Goal: Transaction & Acquisition: Purchase product/service

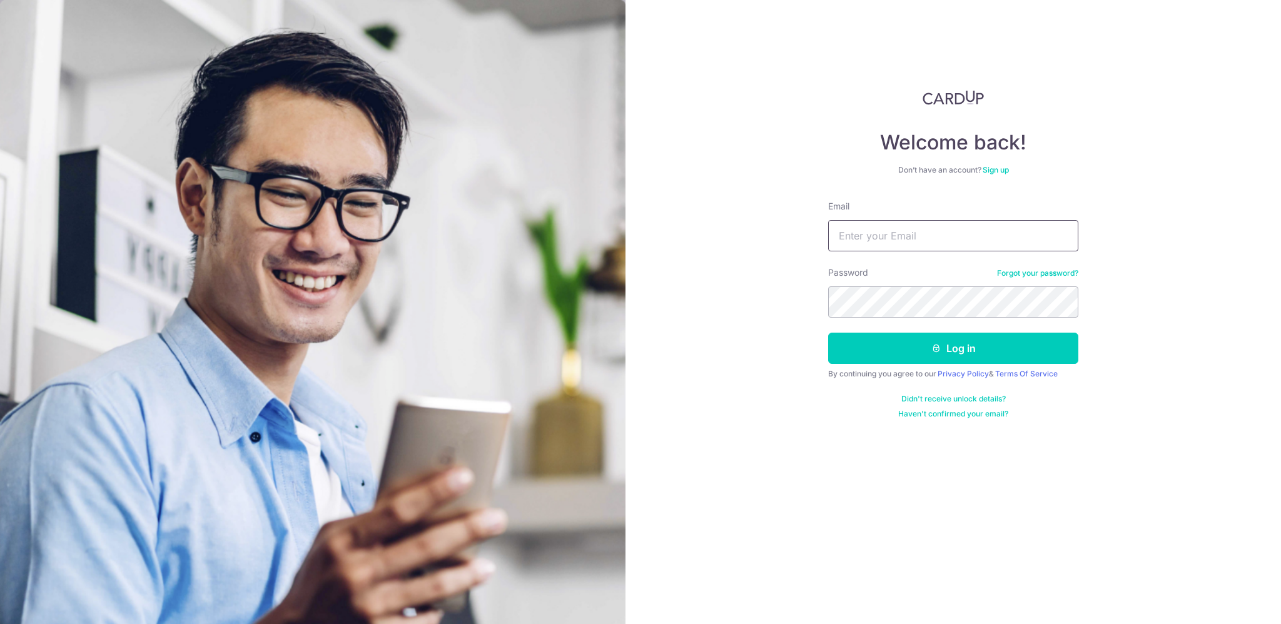
click at [898, 226] on input "Email" at bounding box center [953, 235] width 250 height 31
type input "aaronlimsm@gmail.com"
click at [887, 341] on button "Log in" at bounding box center [953, 348] width 250 height 31
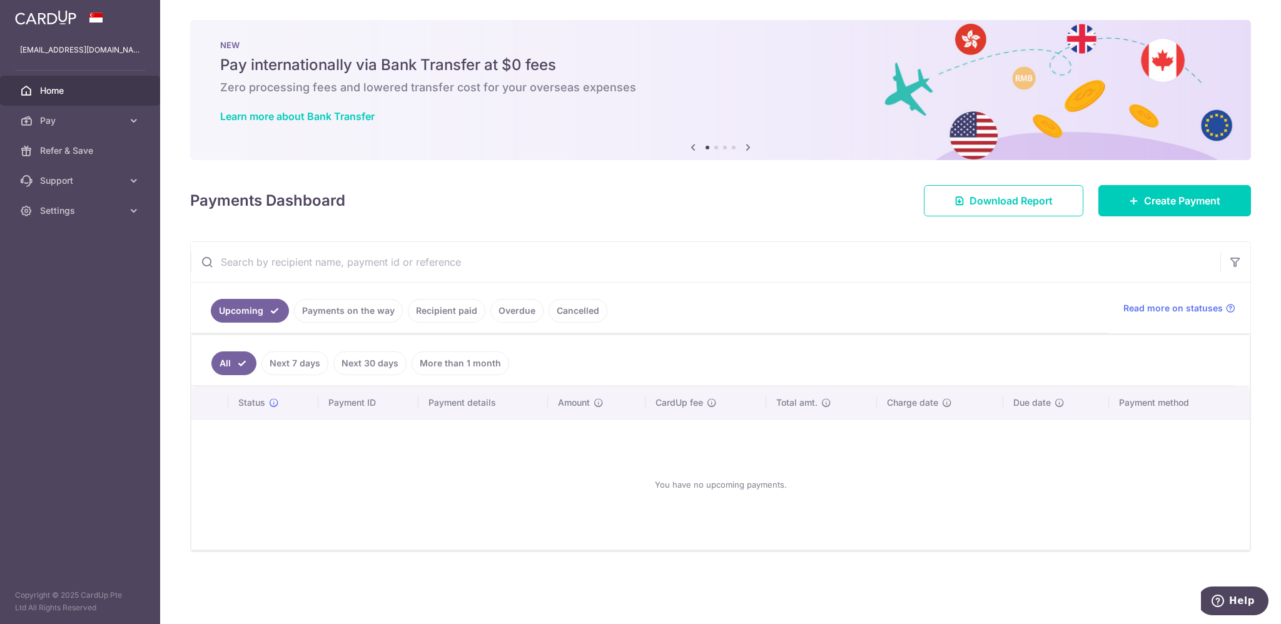
click at [315, 469] on div "You have no upcoming payments." at bounding box center [720, 485] width 1029 height 110
click at [121, 121] on span "Pay" at bounding box center [81, 120] width 83 height 13
click at [75, 153] on span "Payments" at bounding box center [81, 151] width 83 height 13
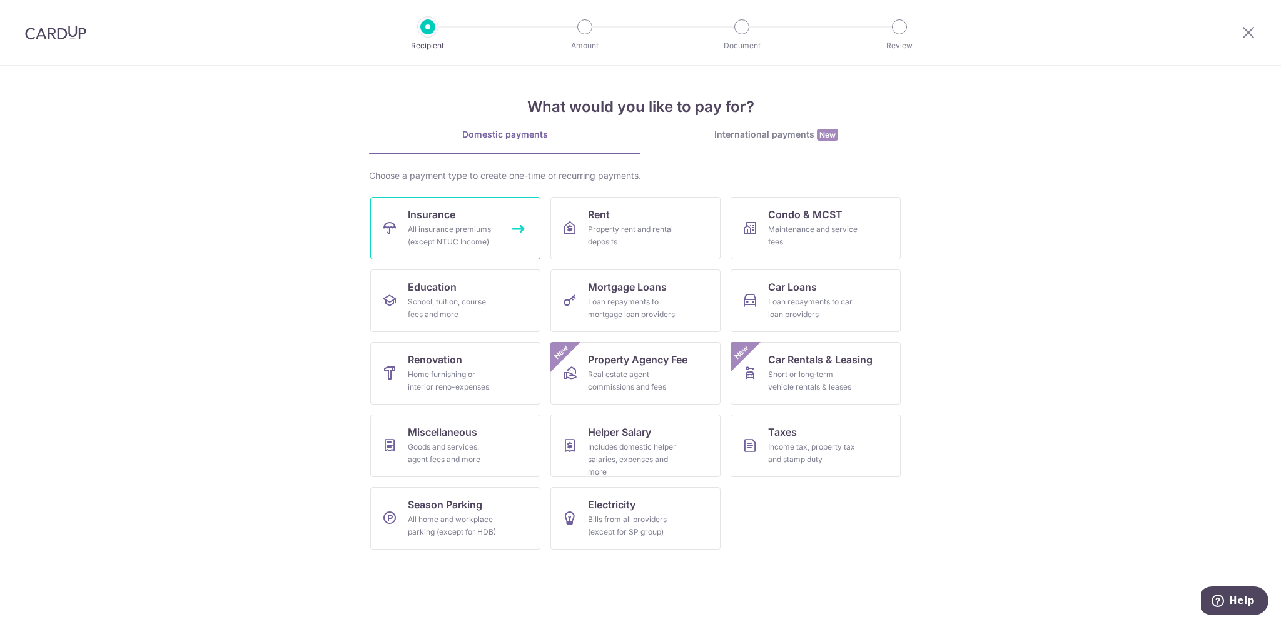
click at [437, 224] on div "All insurance premiums (except NTUC Income)" at bounding box center [453, 235] width 90 height 25
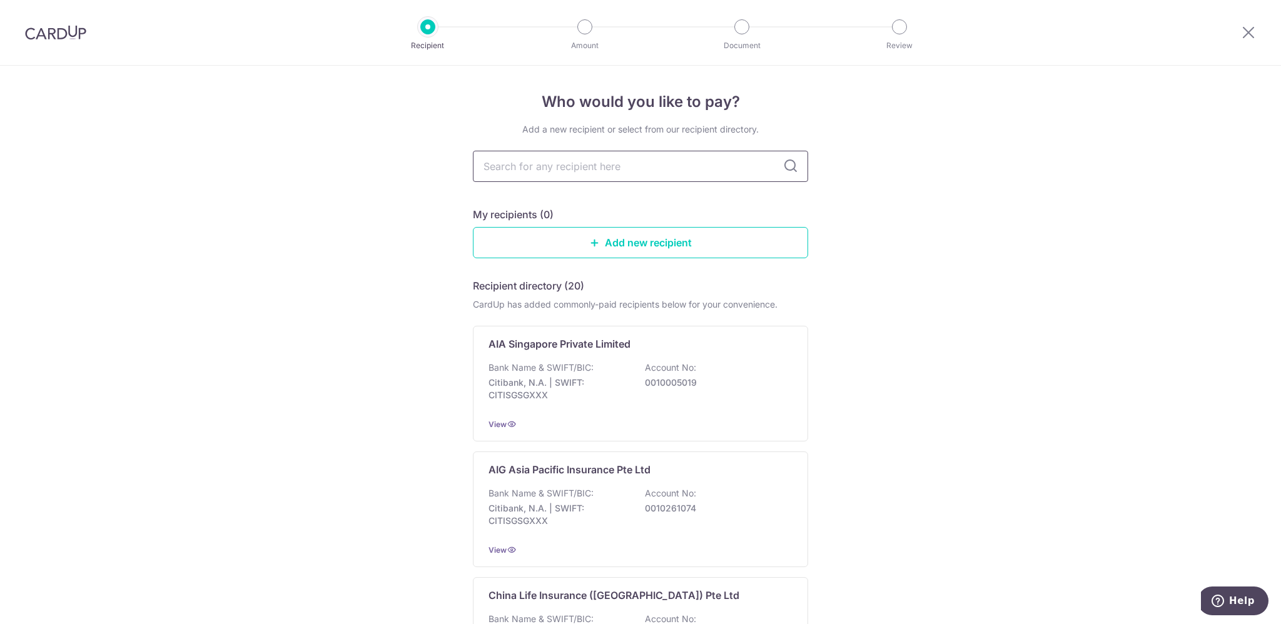
click at [604, 168] on input "text" at bounding box center [640, 166] width 335 height 31
type input "singlife"
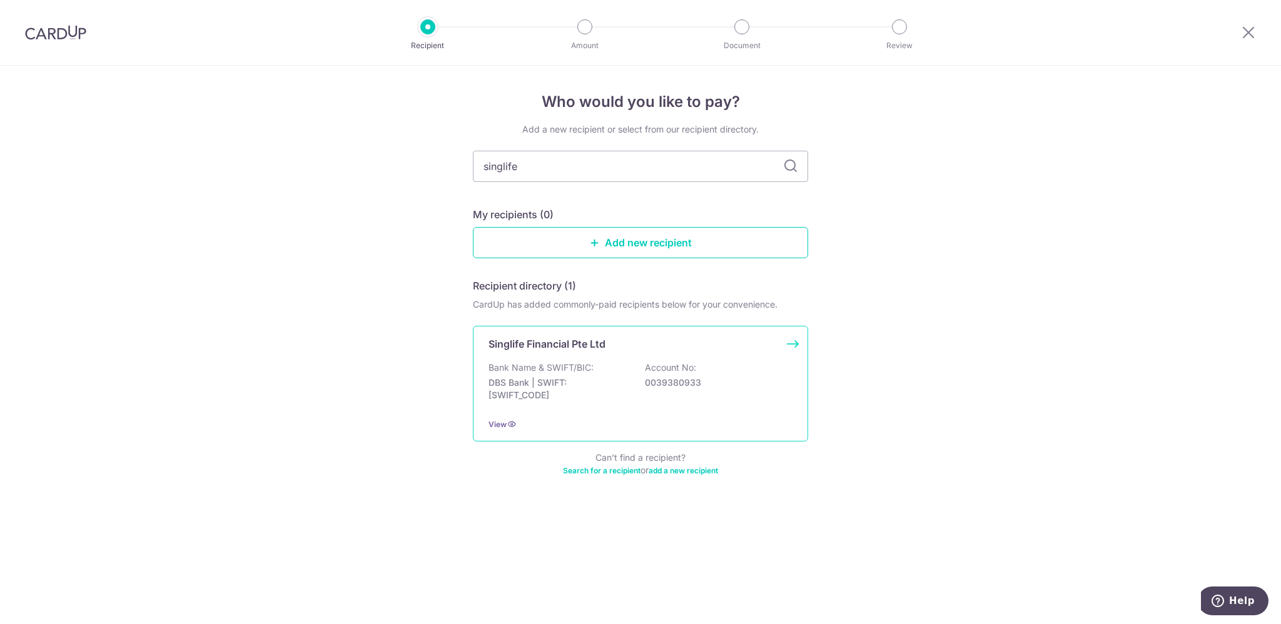
click at [596, 379] on p "DBS Bank | SWIFT: DBSSSGSGXXX" at bounding box center [559, 389] width 140 height 25
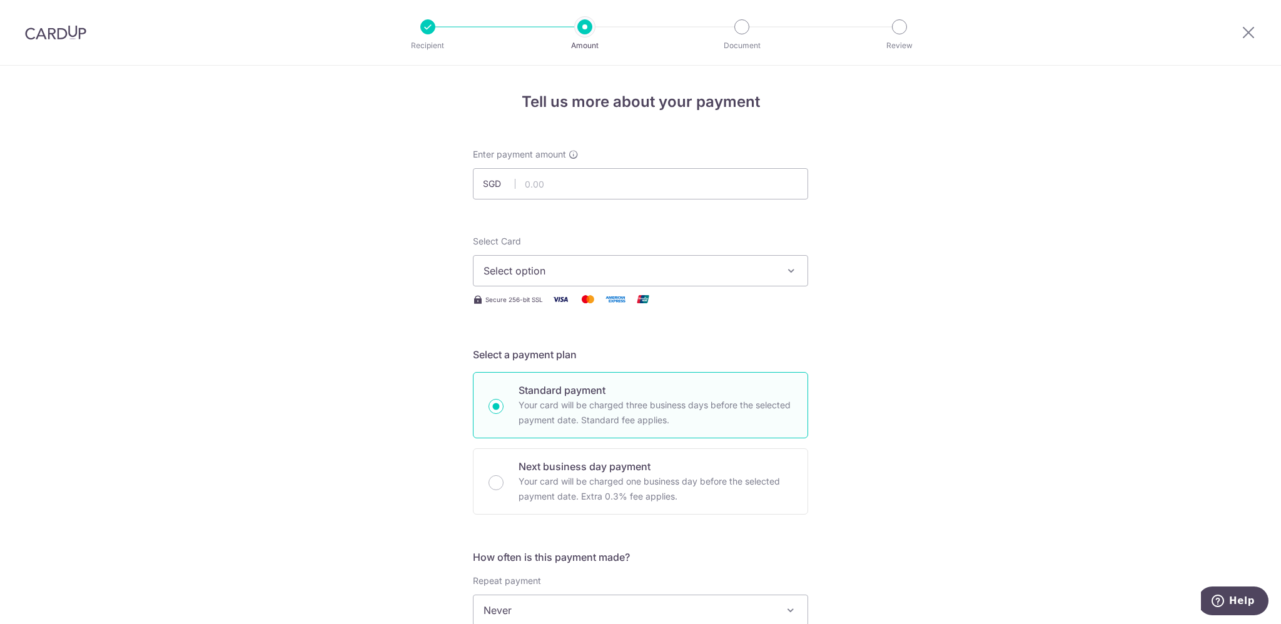
click at [563, 273] on span "Select option" at bounding box center [630, 270] width 292 height 15
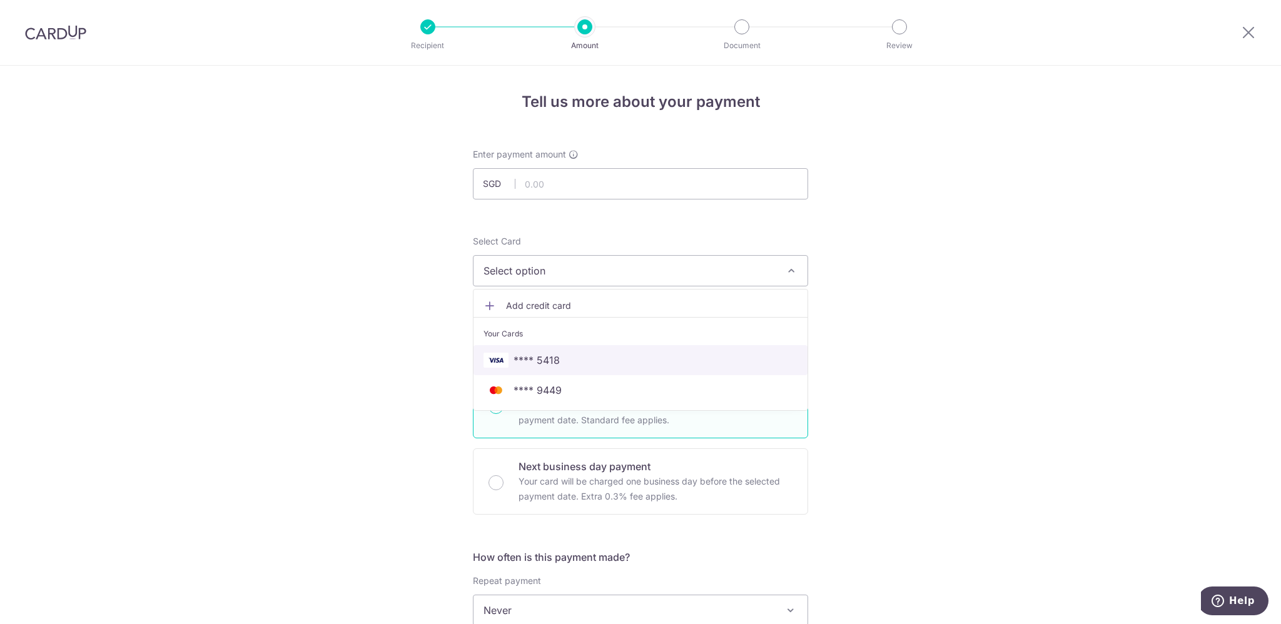
click at [573, 356] on span "**** 5418" at bounding box center [641, 360] width 314 height 15
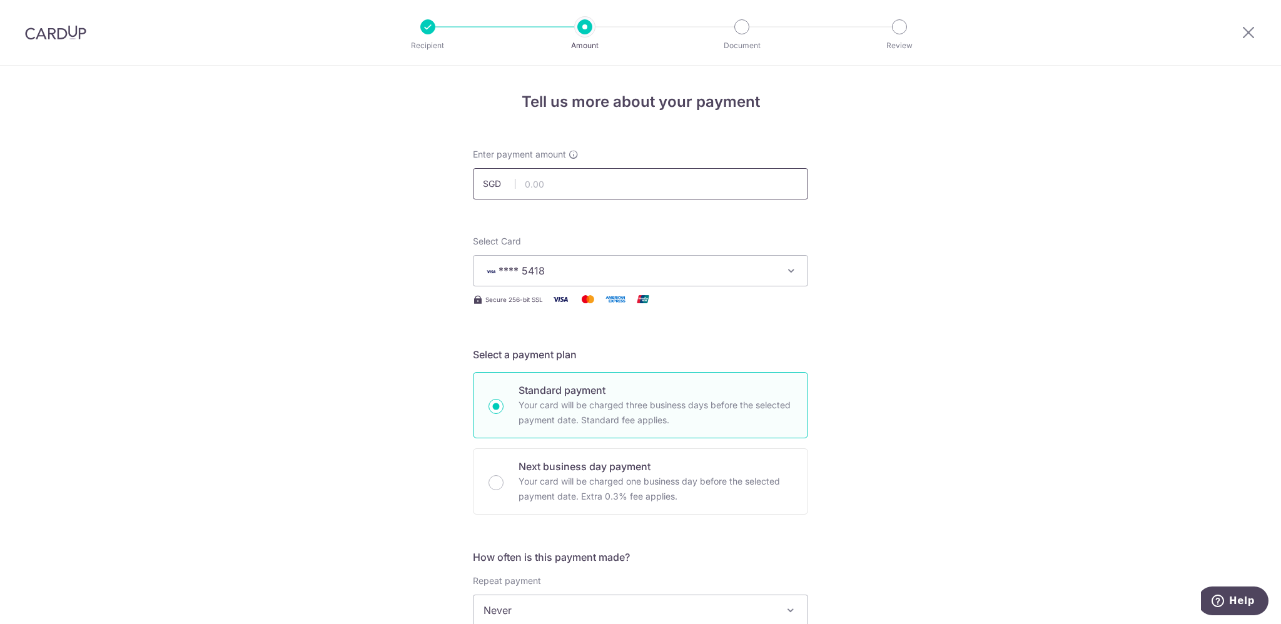
click at [559, 181] on input "text" at bounding box center [640, 183] width 335 height 31
type input "447.55"
click at [415, 387] on div "Tell us more about your payment Enter payment amount SGD 447.55 Select Card ***…" at bounding box center [640, 632] width 1281 height 1132
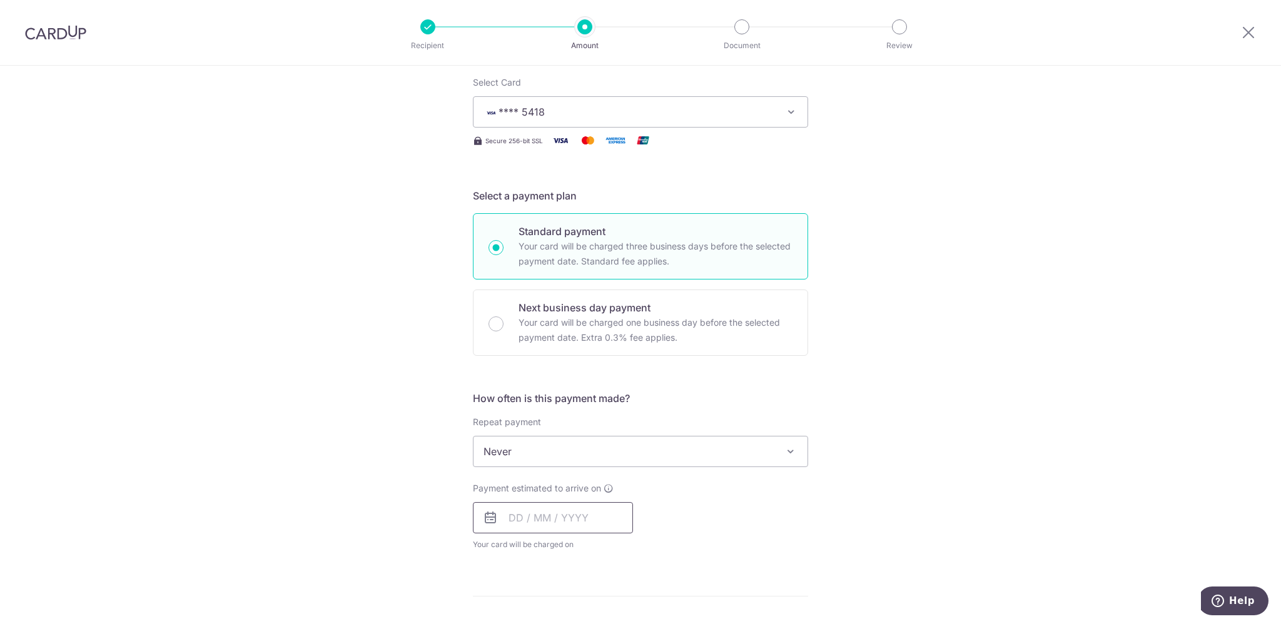
scroll to position [188, 0]
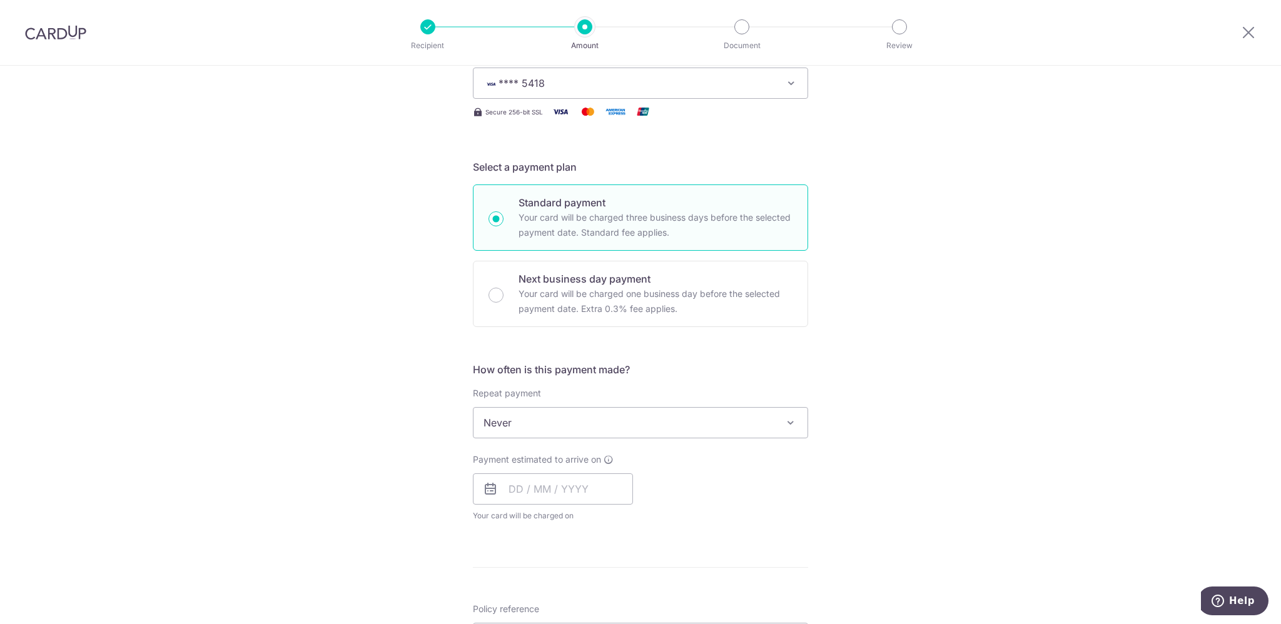
click at [751, 524] on div "How often is this payment made? Repeat payment Never Every week Every month Eve…" at bounding box center [640, 447] width 335 height 170
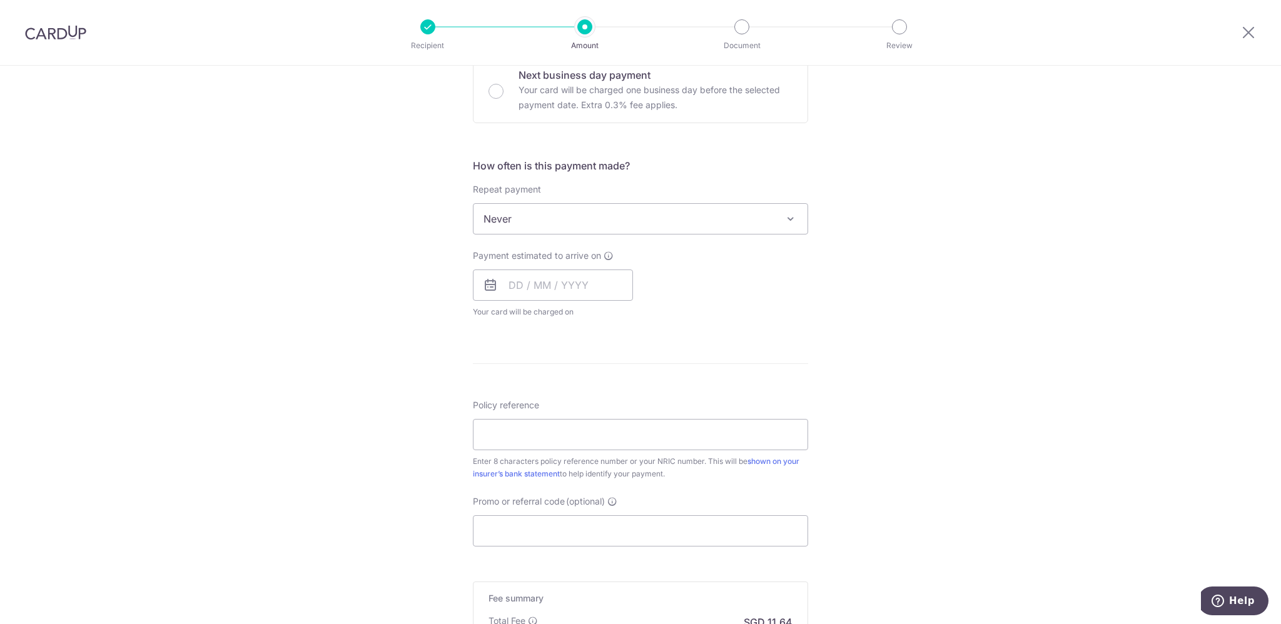
scroll to position [438, 0]
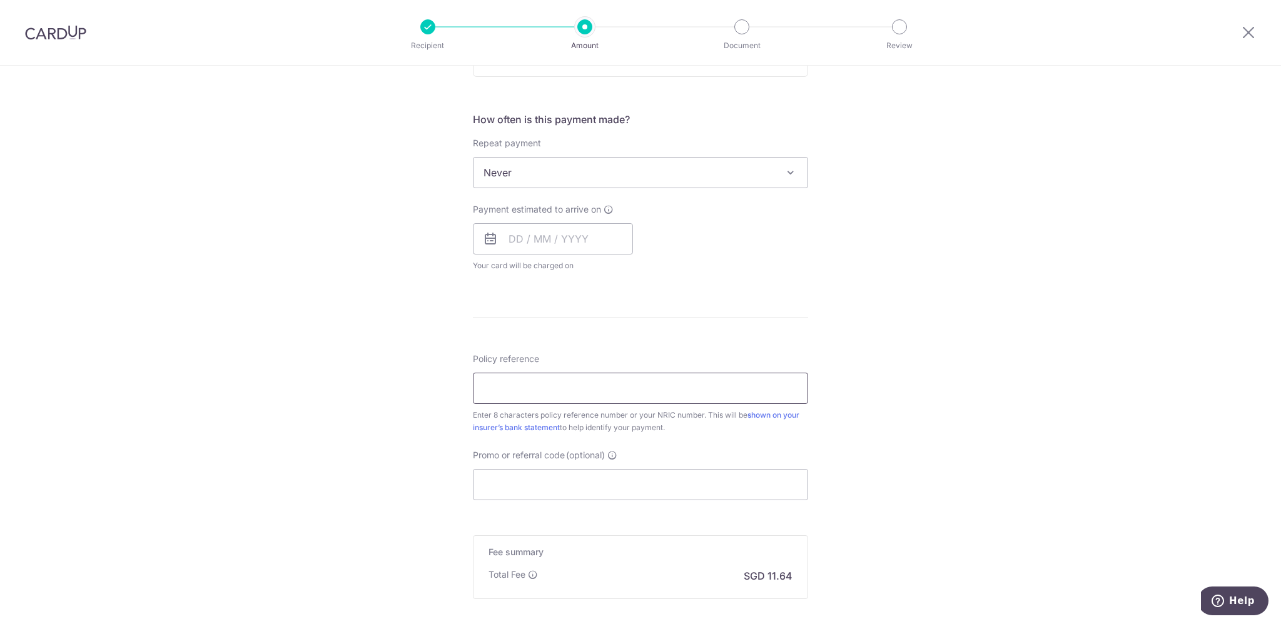
click at [558, 387] on input "Policy reference" at bounding box center [640, 388] width 335 height 31
type input "82171436"
click at [294, 394] on div "Tell us more about your payment Enter payment amount SGD 447.55 447.55 Select C…" at bounding box center [640, 194] width 1281 height 1132
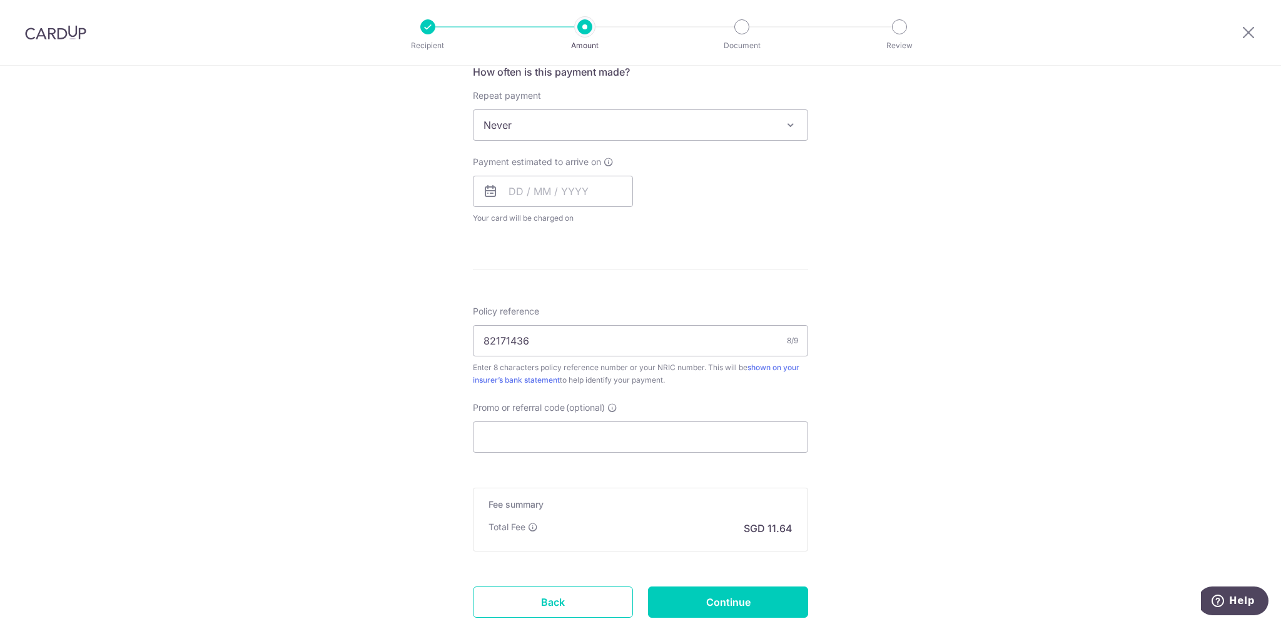
scroll to position [563, 0]
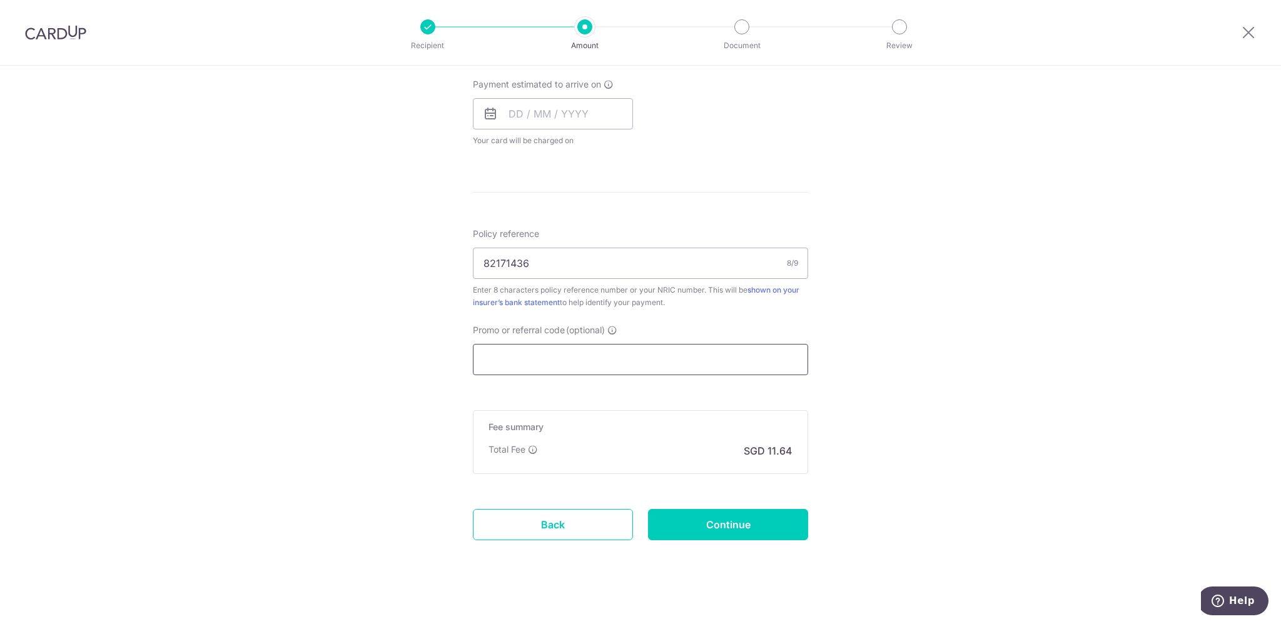
click at [587, 360] on input "Promo or referral code (optional)" at bounding box center [640, 359] width 335 height 31
paste input "OFF225"
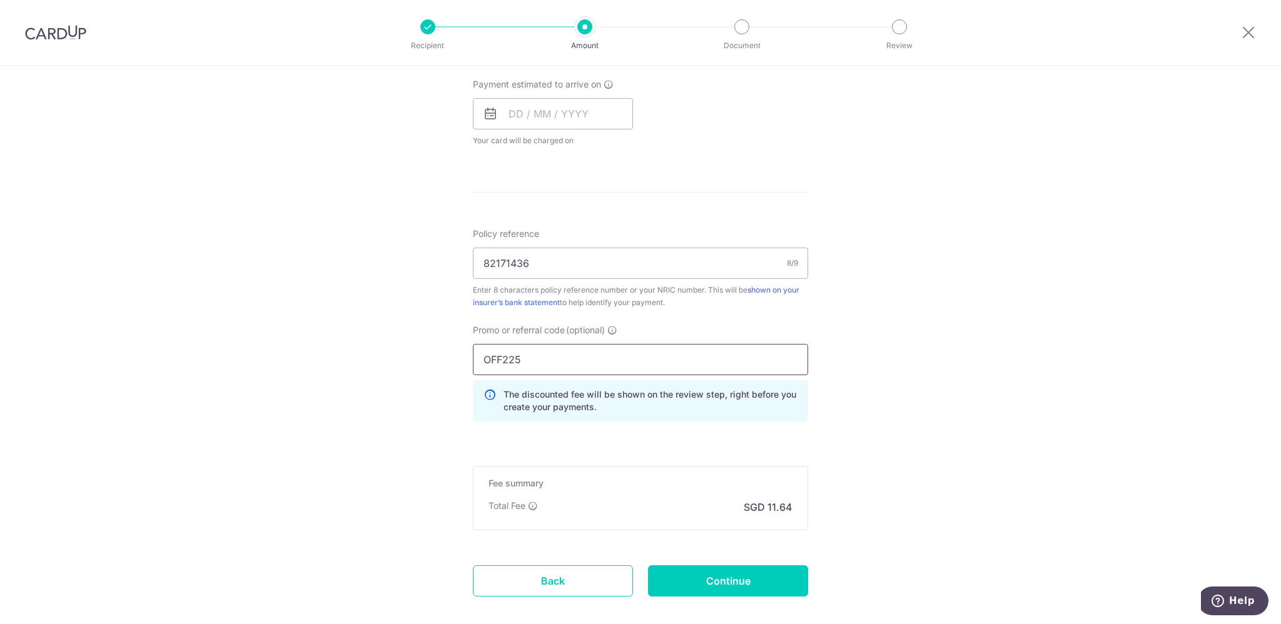
type input "OFF225"
click at [550, 437] on form "Enter payment amount SGD 447.55 447.55 Select Card **** 5418 Add credit card Yo…" at bounding box center [640, 108] width 335 height 1047
click at [708, 586] on input "Continue" at bounding box center [728, 581] width 160 height 31
type input "Create Schedule"
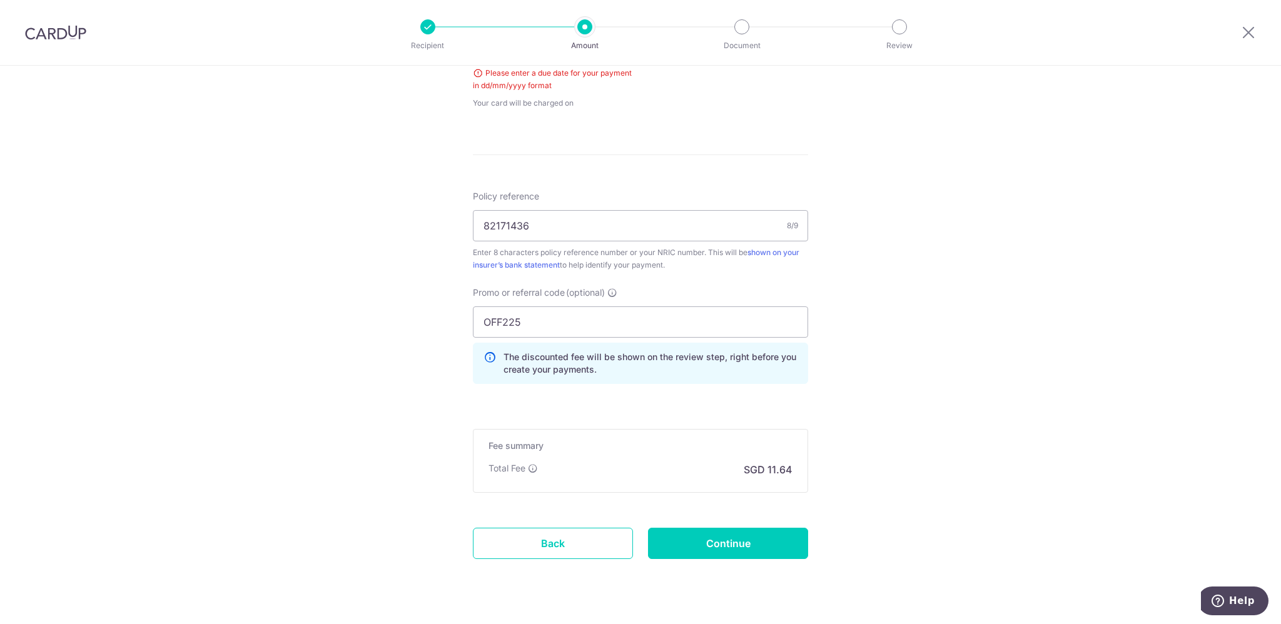
click at [938, 380] on div "Tell us more about your payment Enter payment amount SGD 447.55 447.55 Select C…" at bounding box center [640, 44] width 1281 height 1218
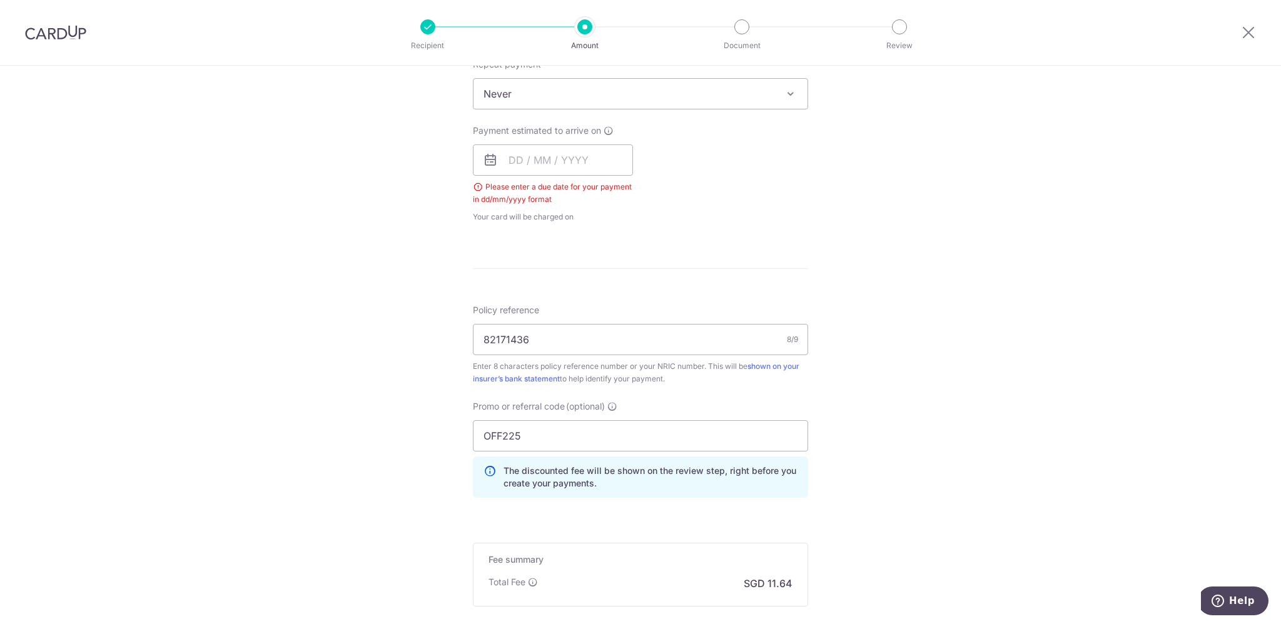
scroll to position [506, 0]
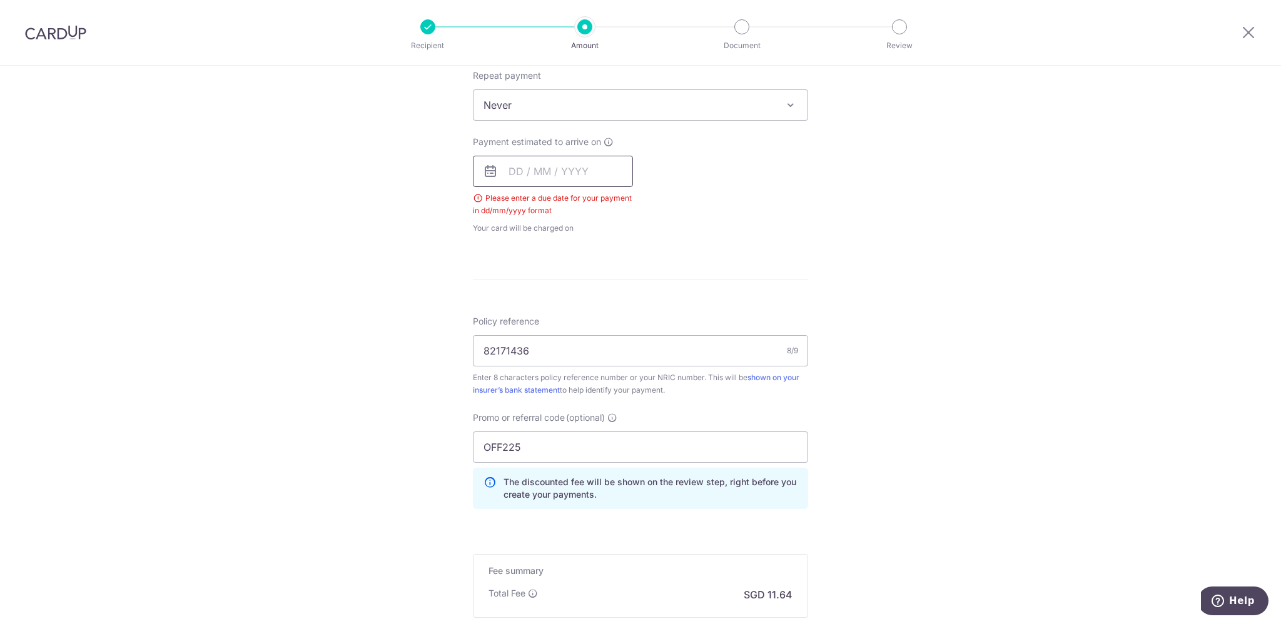
click at [561, 178] on input "text" at bounding box center [553, 171] width 160 height 31
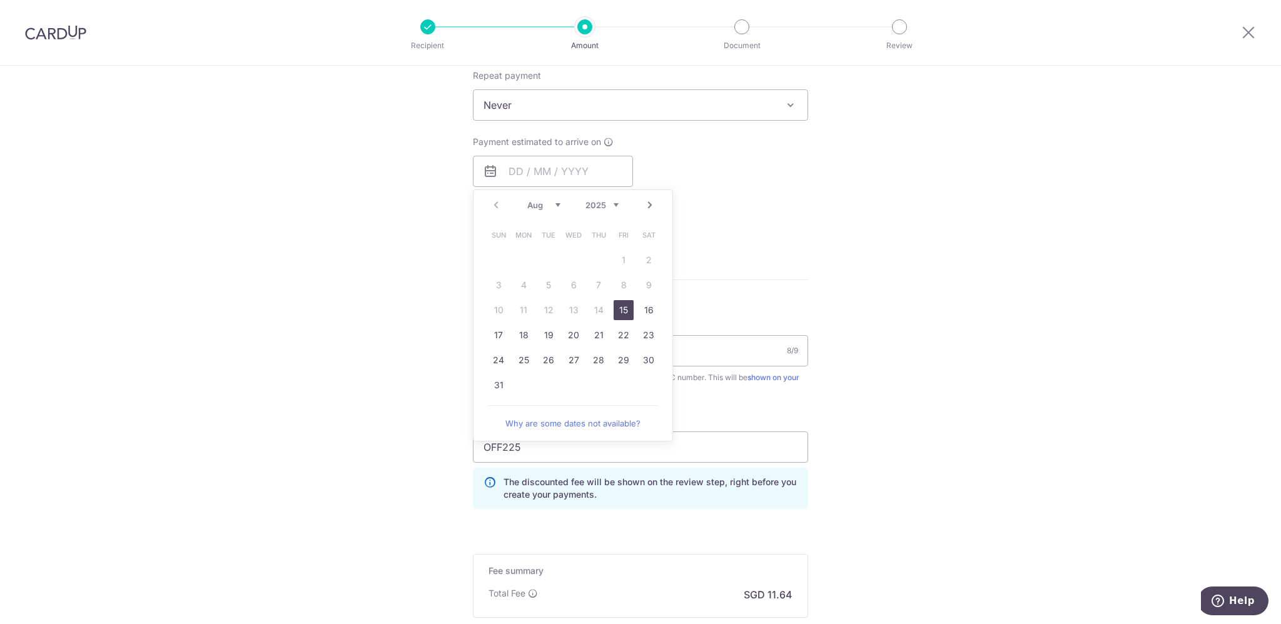
click at [616, 309] on link "15" at bounding box center [624, 310] width 20 height 20
type input "15/08/2025"
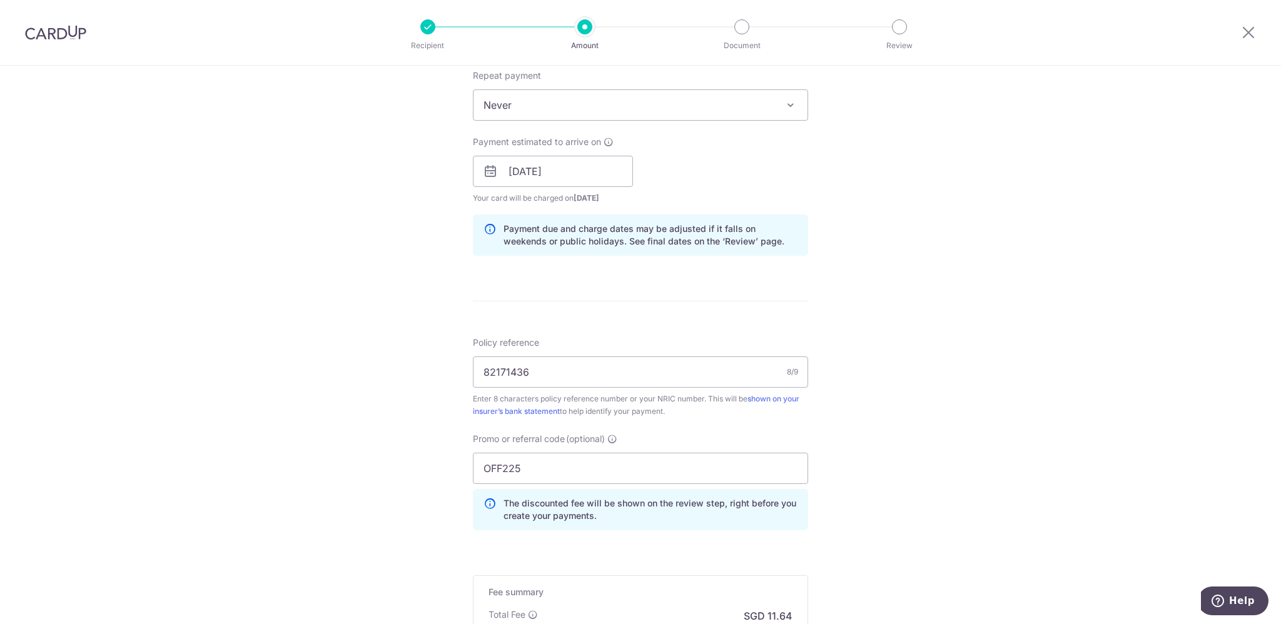
click at [766, 267] on form "Enter payment amount SGD 447.55 447.55 Select Card **** 5418 Add credit card Yo…" at bounding box center [640, 192] width 335 height 1098
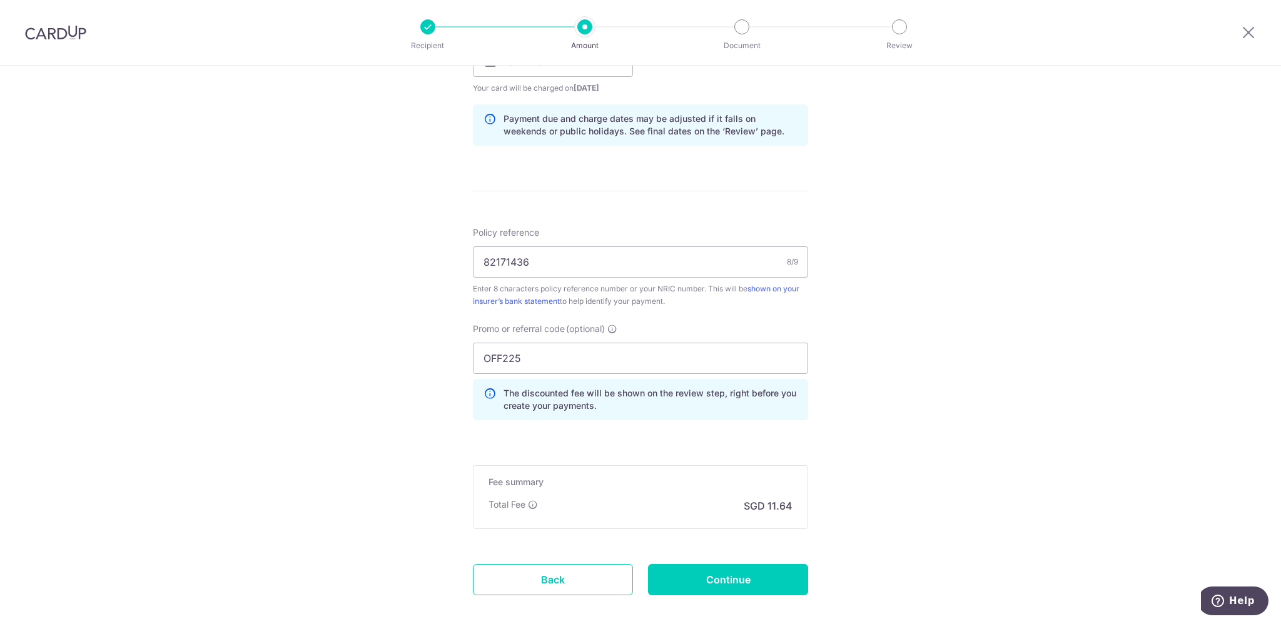
scroll to position [679, 0]
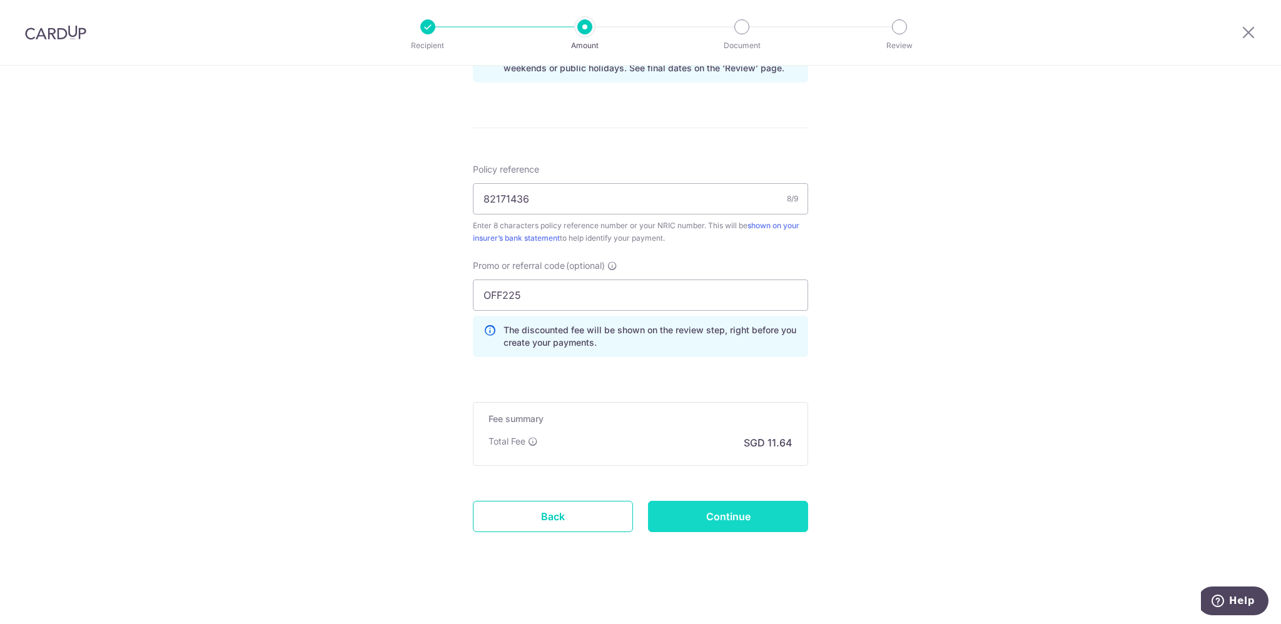
click at [714, 512] on input "Continue" at bounding box center [728, 516] width 160 height 31
type input "Create Schedule"
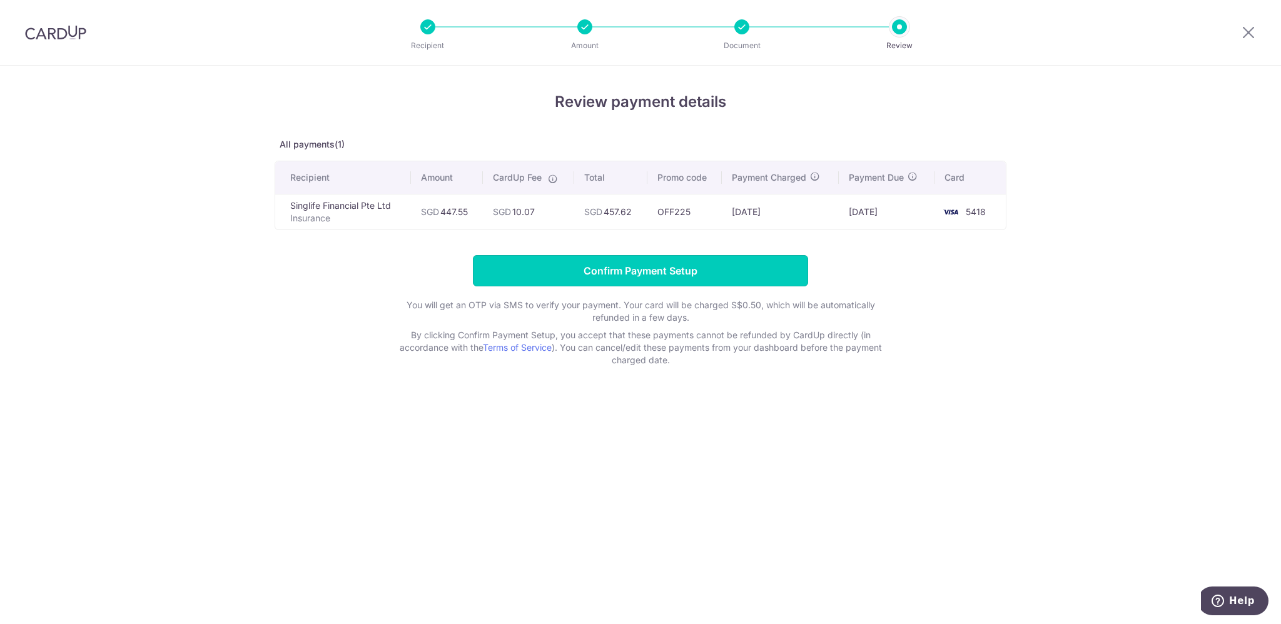
drag, startPoint x: 676, startPoint y: 271, endPoint x: 657, endPoint y: 406, distance: 136.4
click at [657, 406] on div "Review payment details All payments(1) Recipient Amount CardUp Fee Total Promo …" at bounding box center [640, 345] width 1281 height 559
click at [657, 416] on div "Review payment details All payments(1) Recipient Amount CardUp Fee Total Promo …" at bounding box center [640, 345] width 1281 height 559
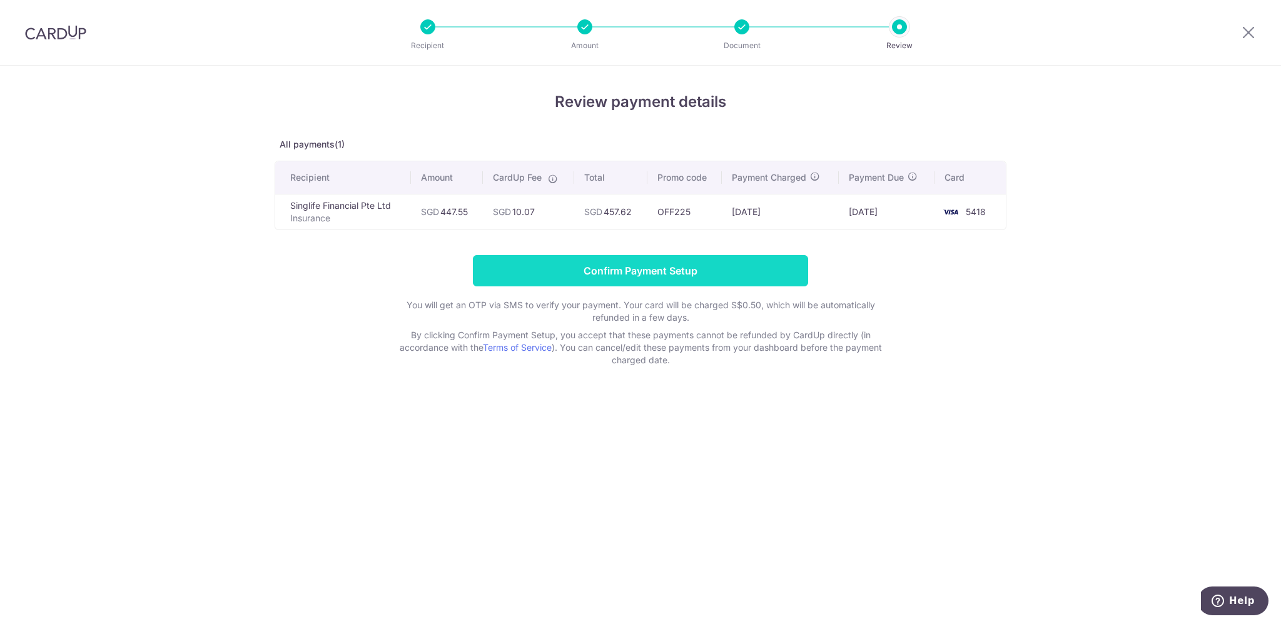
click at [628, 263] on input "Confirm Payment Setup" at bounding box center [640, 270] width 335 height 31
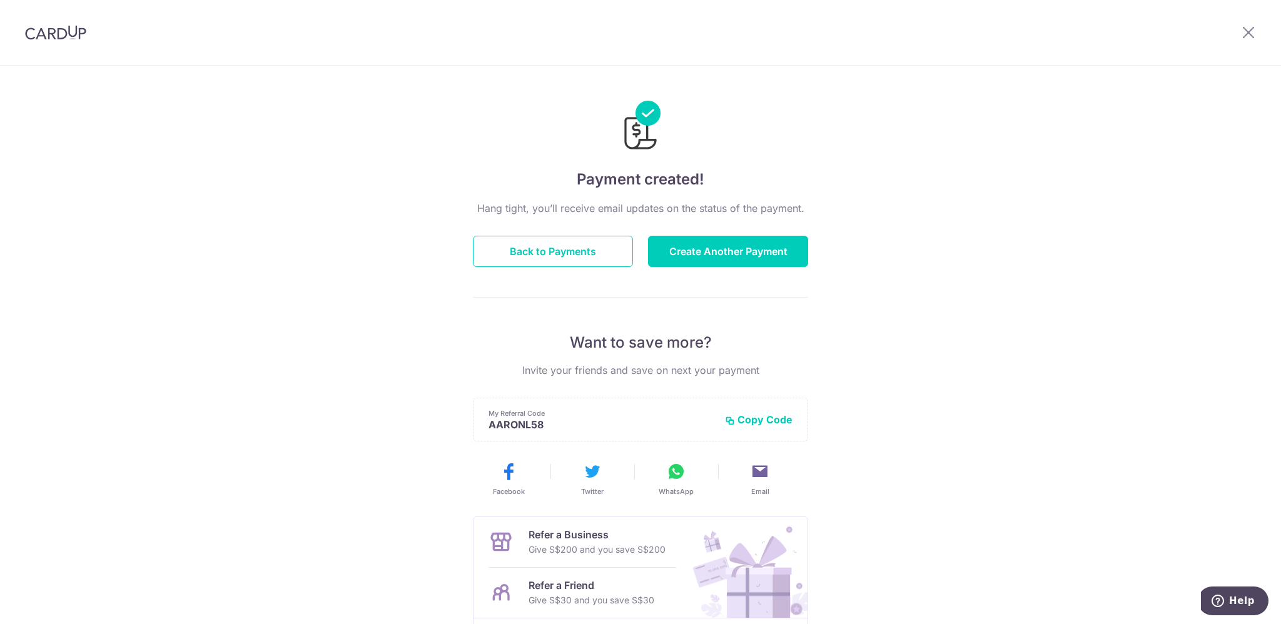
click at [562, 233] on div "Hang tight, you’ll receive email updates on the status of the payment. Back to …" at bounding box center [640, 438] width 335 height 474
click at [536, 252] on button "Back to Payments" at bounding box center [553, 251] width 160 height 31
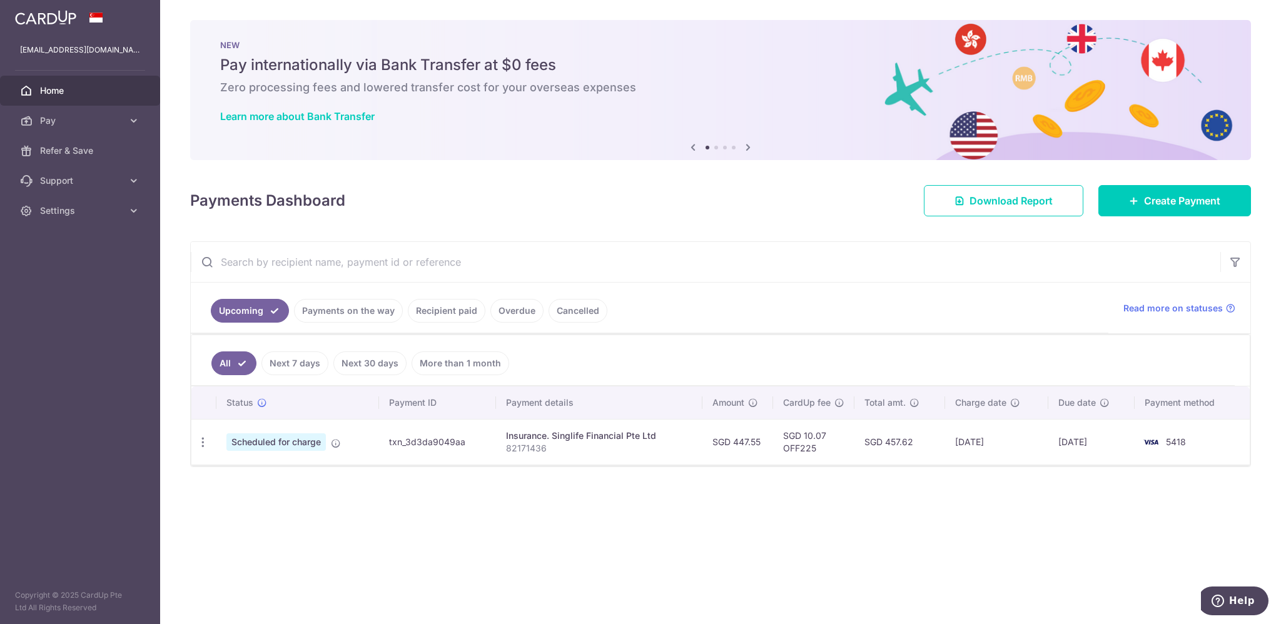
click at [552, 486] on div "× Pause Schedule Pause all future payments in this series Pause just this one p…" at bounding box center [720, 312] width 1121 height 624
click at [527, 519] on div "× Pause Schedule Pause all future payments in this series Pause just this one p…" at bounding box center [720, 312] width 1121 height 624
click at [1132, 190] on link "Create Payment" at bounding box center [1175, 200] width 153 height 31
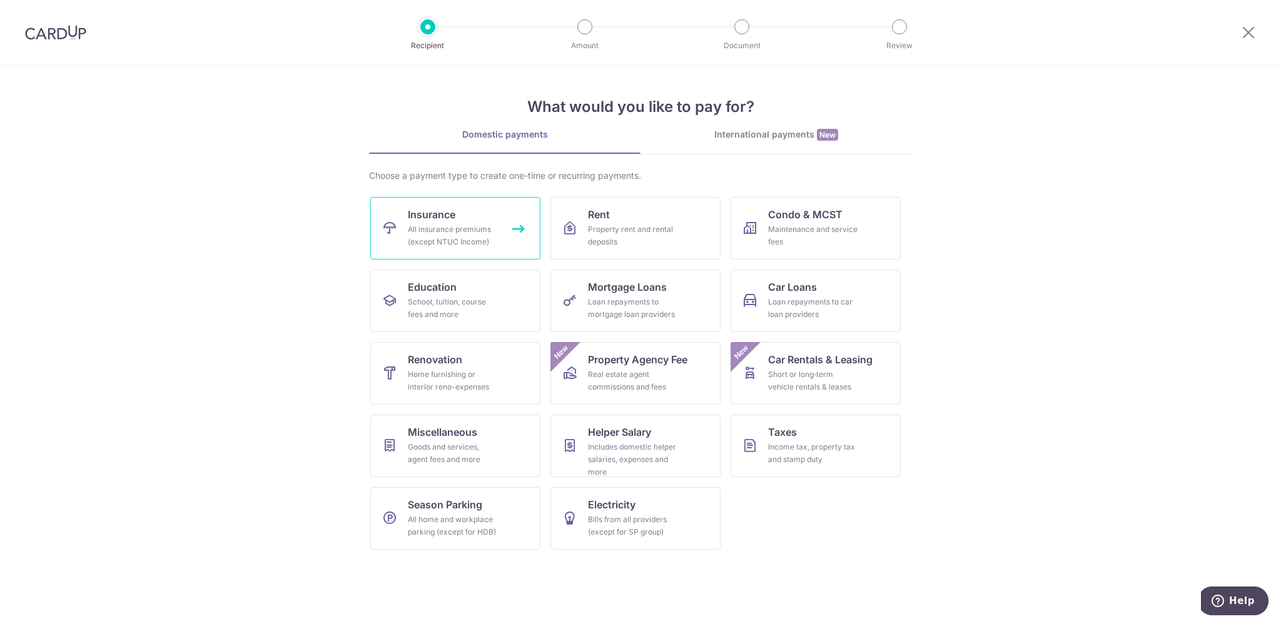
click at [489, 230] on div "All insurance premiums (except NTUC Income)" at bounding box center [453, 235] width 90 height 25
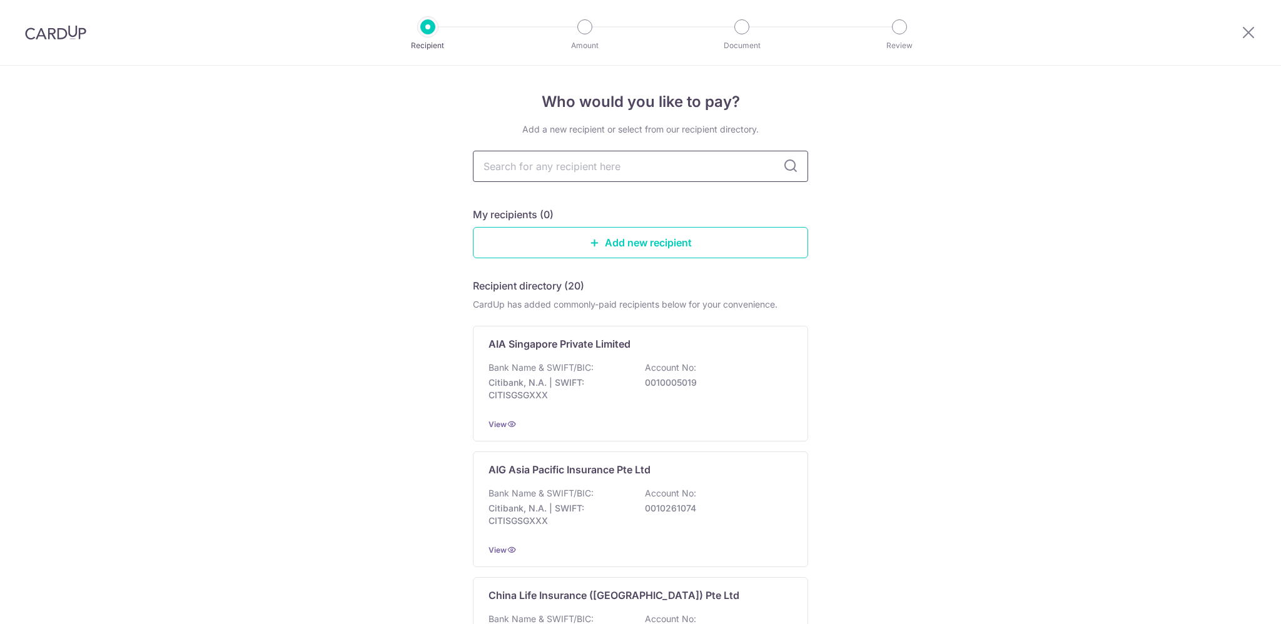
click at [568, 168] on input "text" at bounding box center [640, 166] width 335 height 31
type input "great"
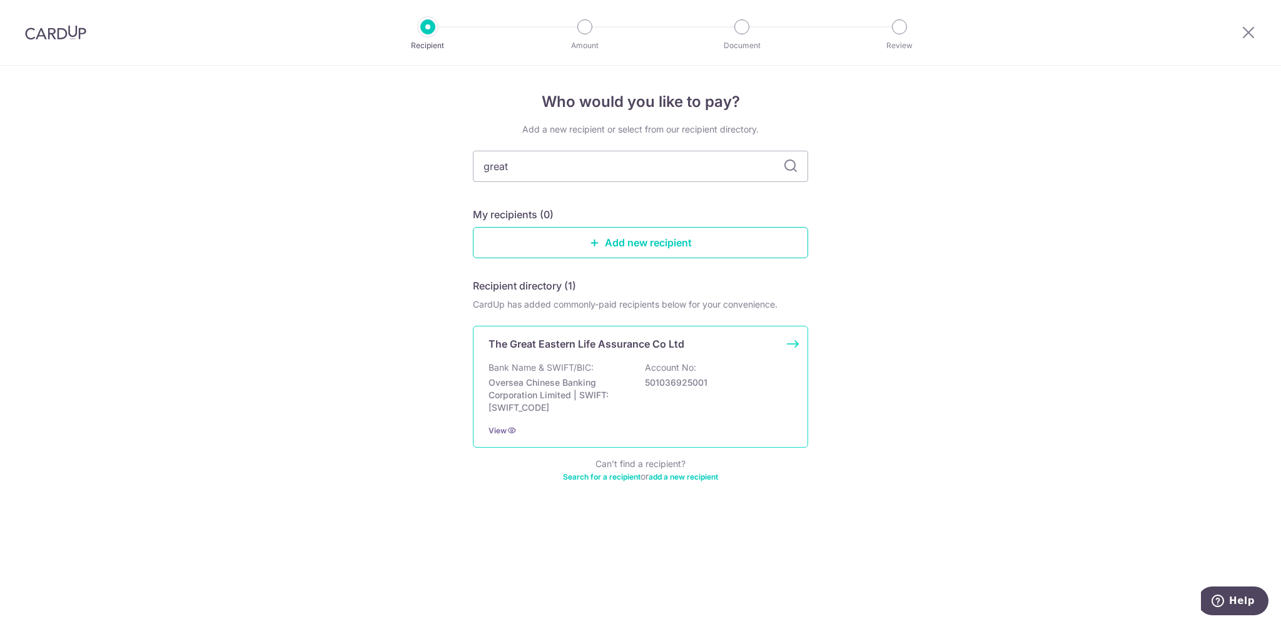
click at [598, 396] on p "Oversea Chinese Banking Corporation Limited | SWIFT: OCBCSGSGXXX" at bounding box center [559, 396] width 140 height 38
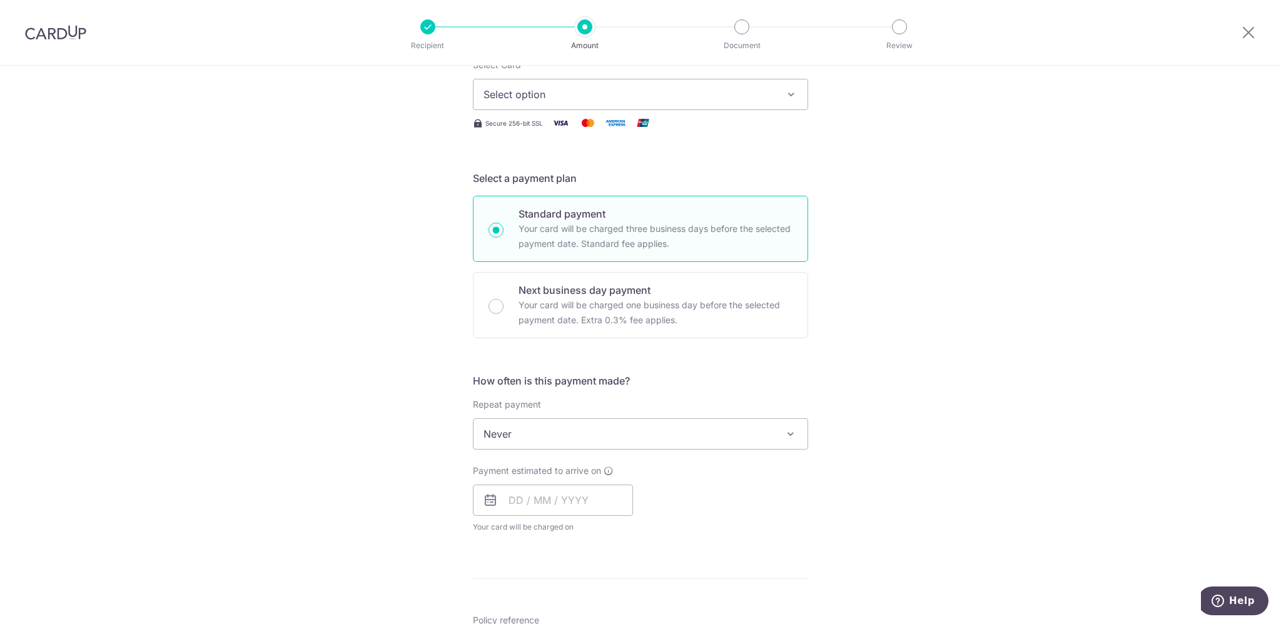
scroll to position [250, 0]
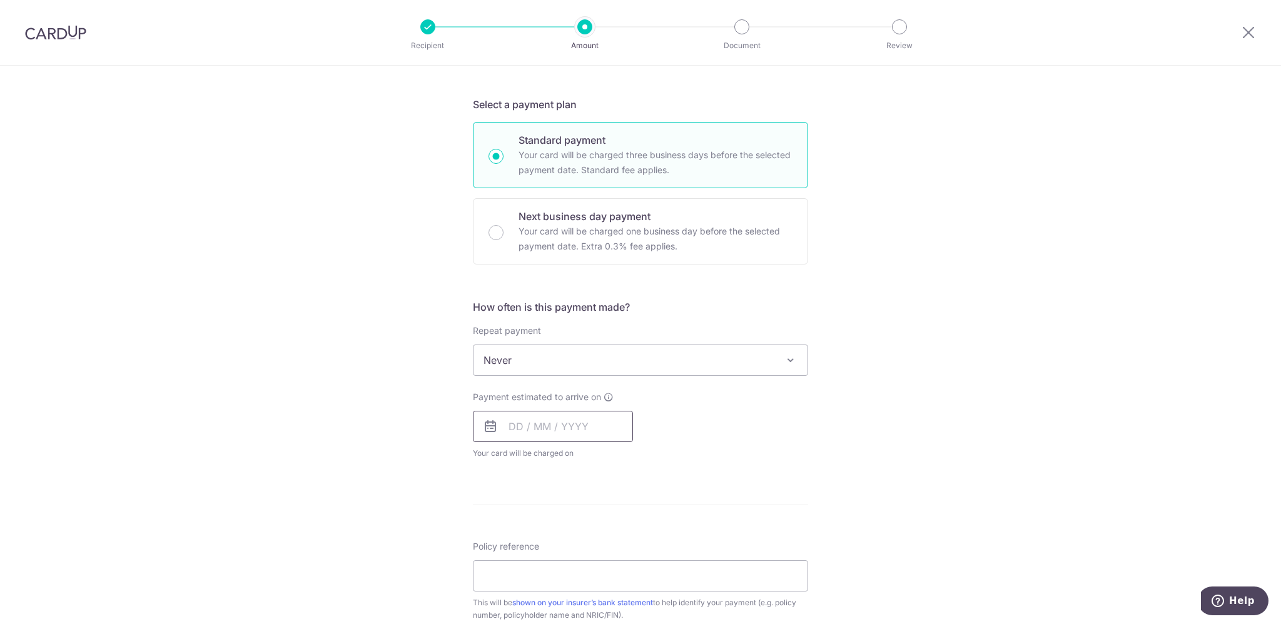
click at [579, 424] on input "text" at bounding box center [553, 426] width 160 height 31
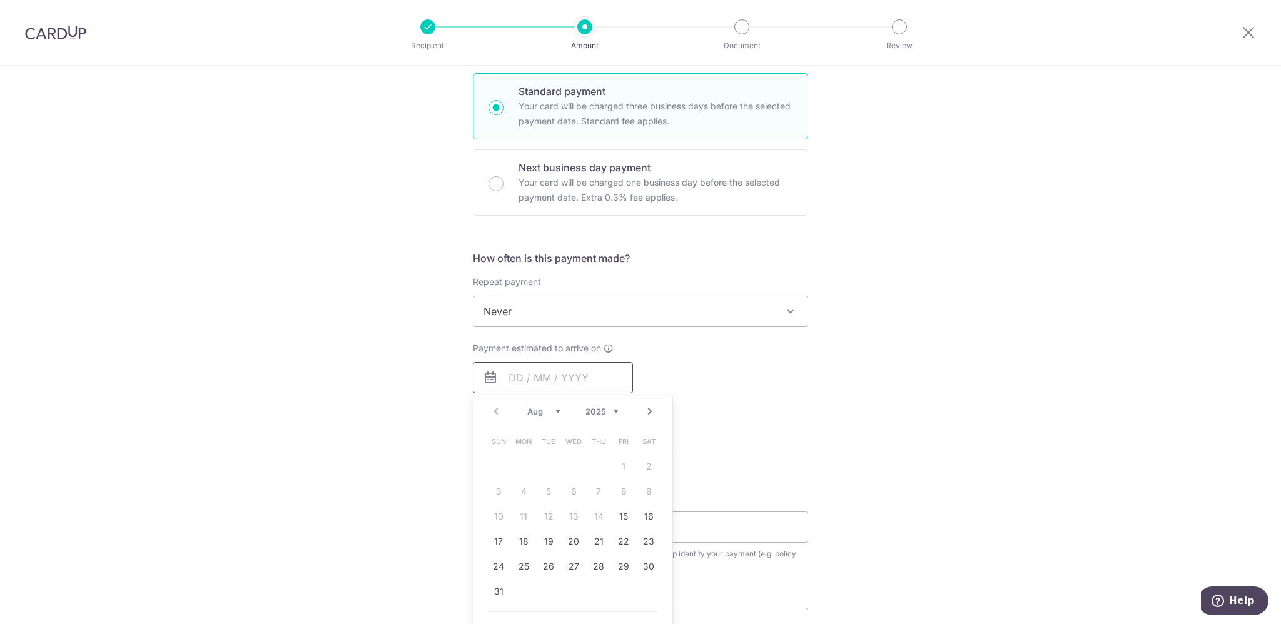
scroll to position [375, 0]
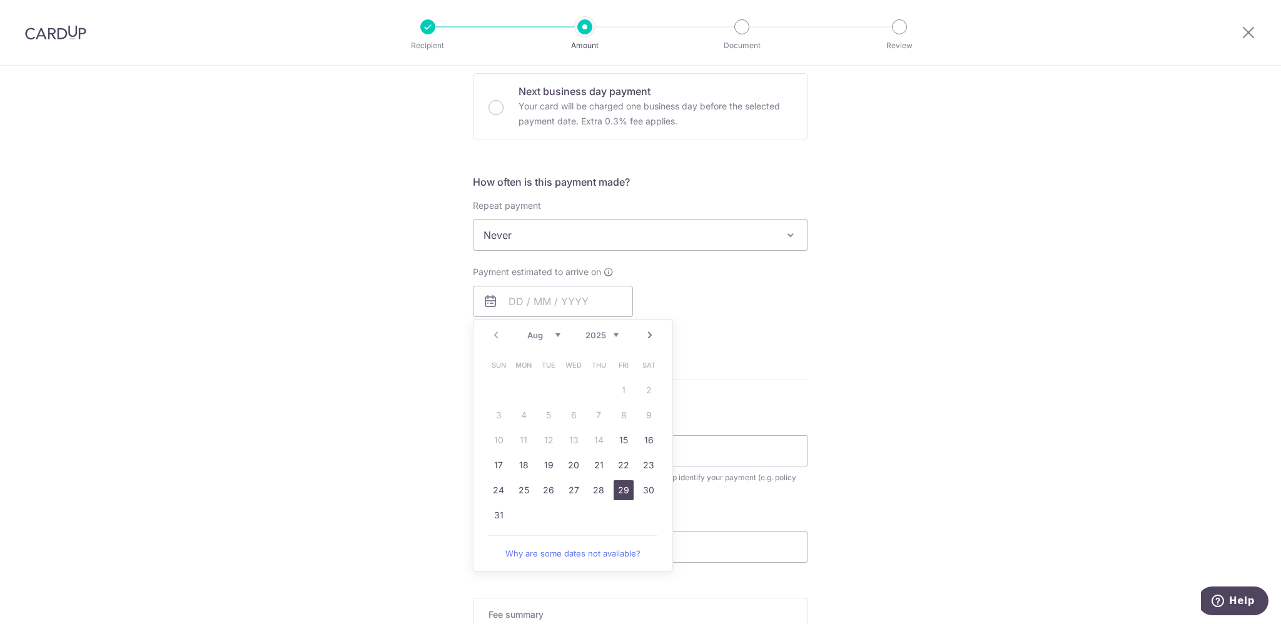
click at [616, 489] on link "29" at bounding box center [624, 491] width 20 height 20
type input "[DATE]"
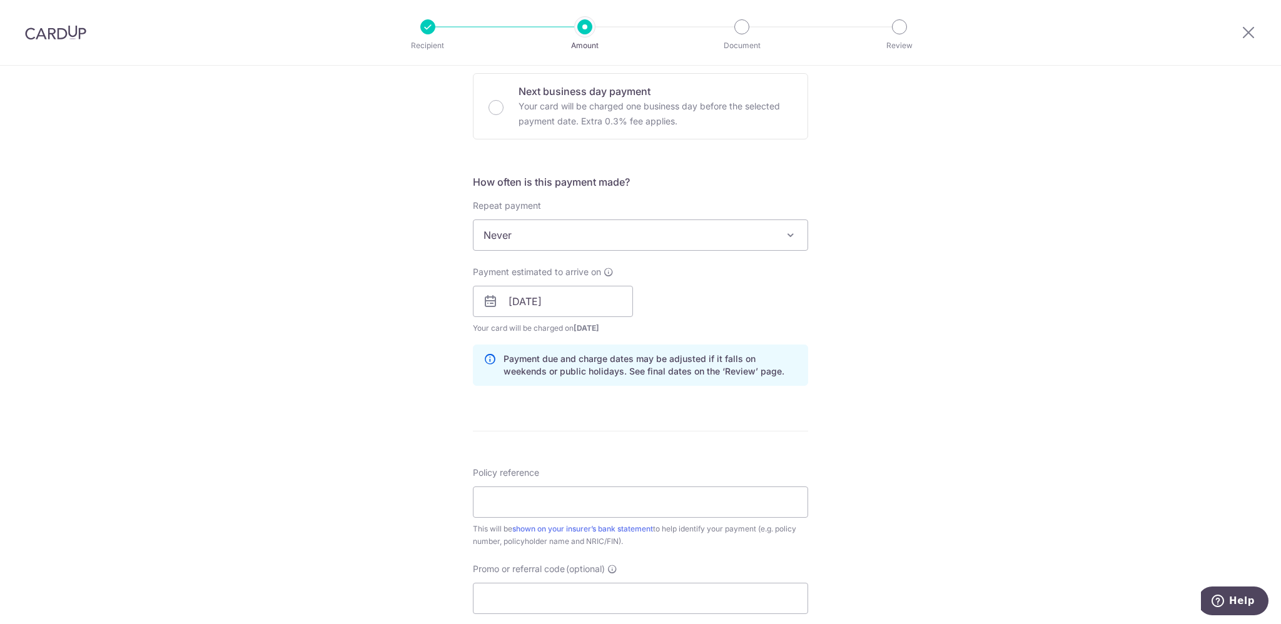
click at [788, 415] on form "Enter payment amount SGD Select Card Select option Add credit card Your Cards *…" at bounding box center [640, 294] width 335 height 1042
click at [638, 501] on input "Policy reference" at bounding box center [640, 502] width 335 height 31
click at [473, 499] on input "0214819082" at bounding box center [640, 502] width 335 height 31
type input "0214819082"
click at [394, 440] on div "Tell us more about your payment Enter payment amount SGD Select Card Select opt…" at bounding box center [640, 281] width 1281 height 1183
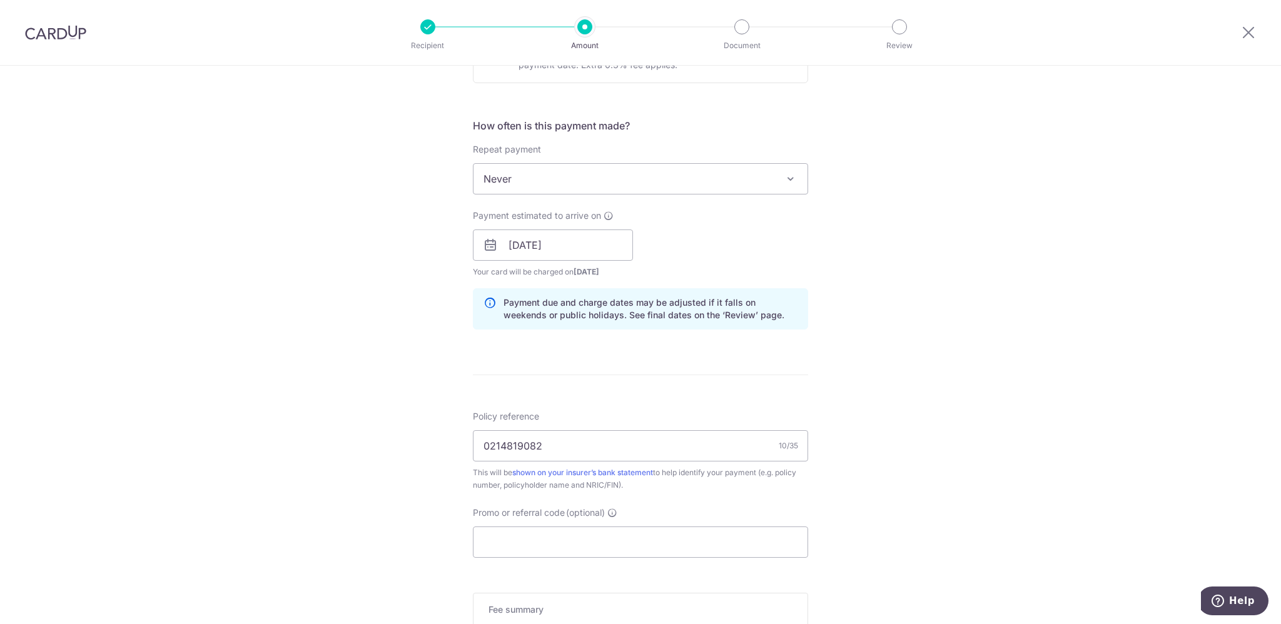
scroll to position [501, 0]
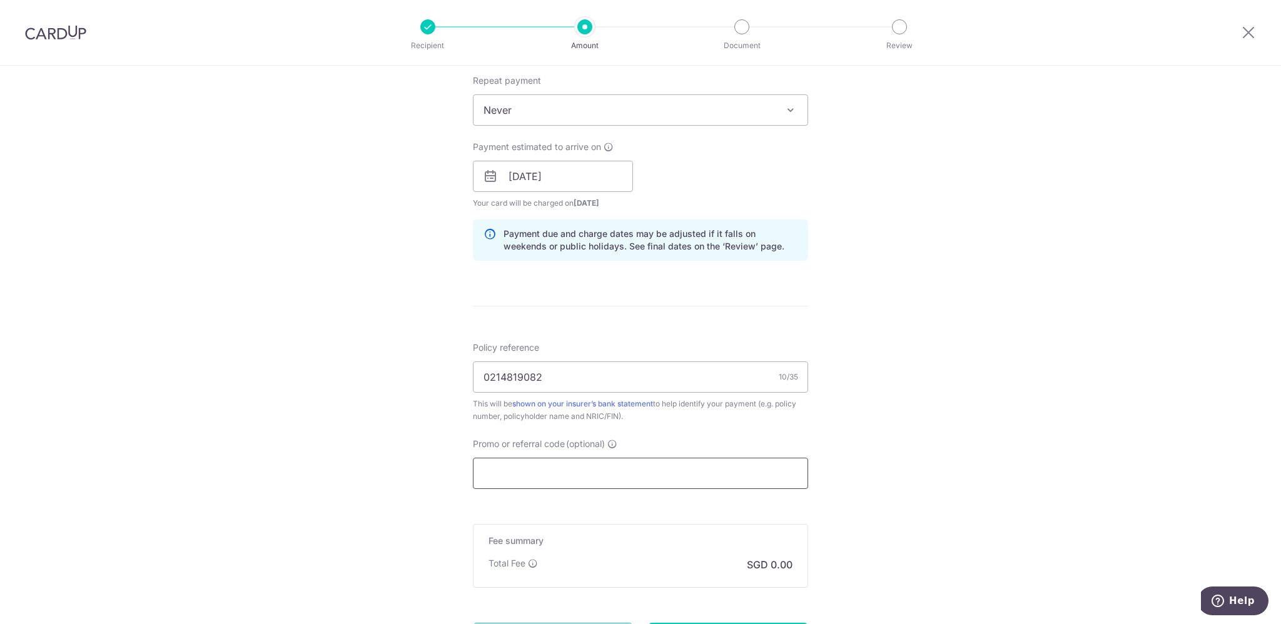
click at [515, 478] on input "Promo or referral code (optional)" at bounding box center [640, 473] width 335 height 31
click at [589, 470] on input "Promo or referral code (optional)" at bounding box center [640, 473] width 335 height 31
paste input "OFF225"
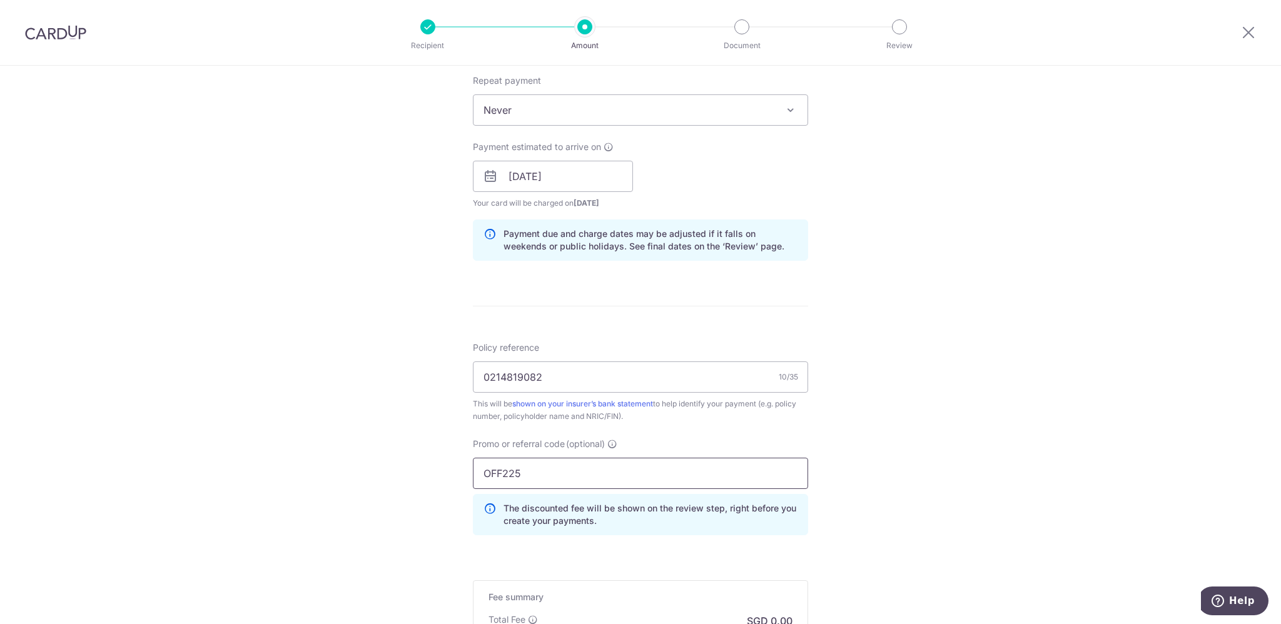
type input "OFF225"
click at [398, 486] on div "Tell us more about your payment Enter payment amount SGD Select Card Select opt…" at bounding box center [640, 184] width 1281 height 1239
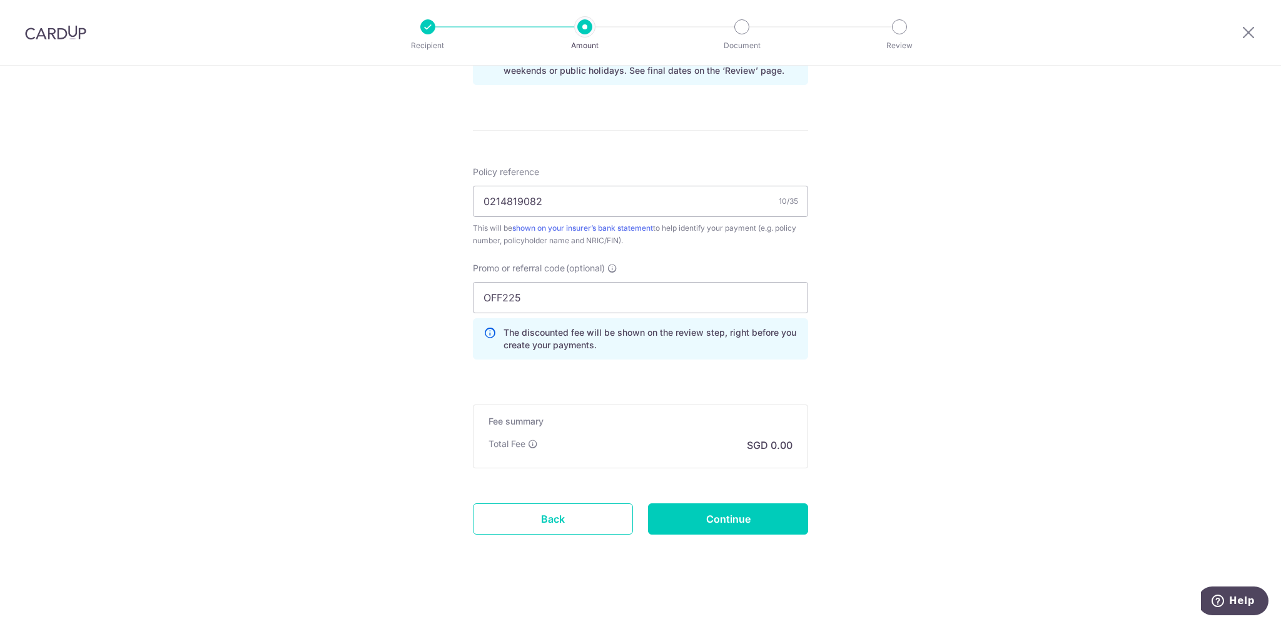
scroll to position [679, 0]
click at [720, 511] on input "Continue" at bounding box center [728, 516] width 160 height 31
type input "Create Schedule"
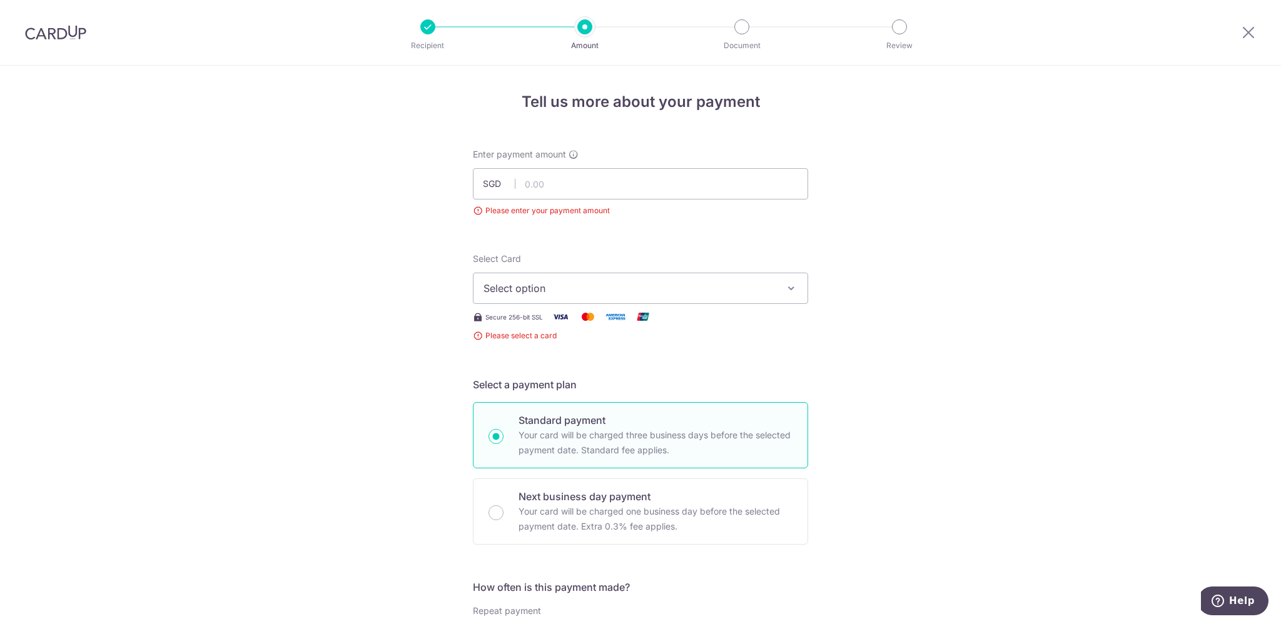
scroll to position [139, 0]
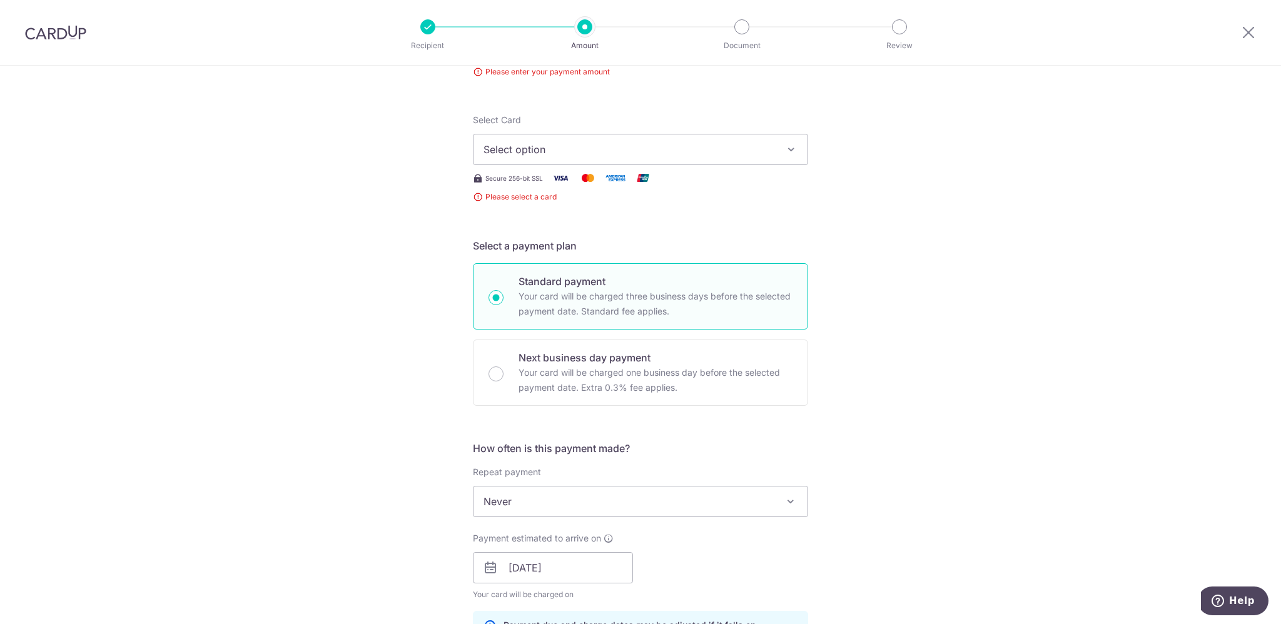
click at [586, 148] on span "Select option" at bounding box center [630, 149] width 292 height 15
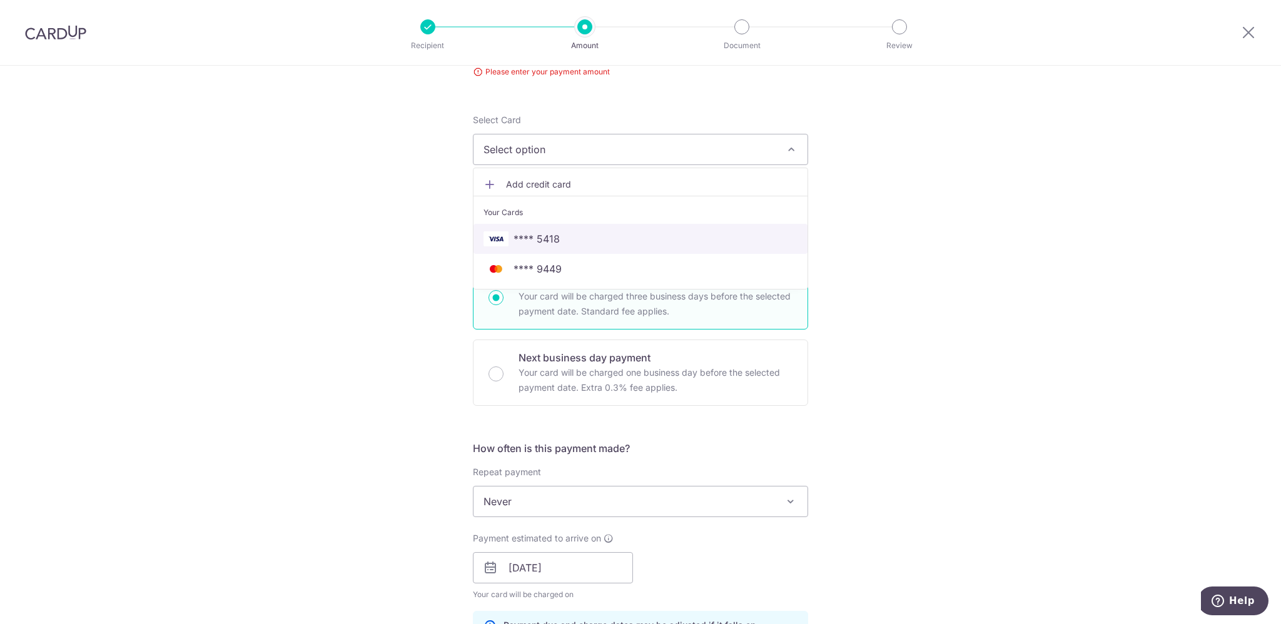
drag, startPoint x: 548, startPoint y: 238, endPoint x: 556, endPoint y: 237, distance: 8.2
click at [548, 238] on span "**** 5418" at bounding box center [537, 238] width 46 height 15
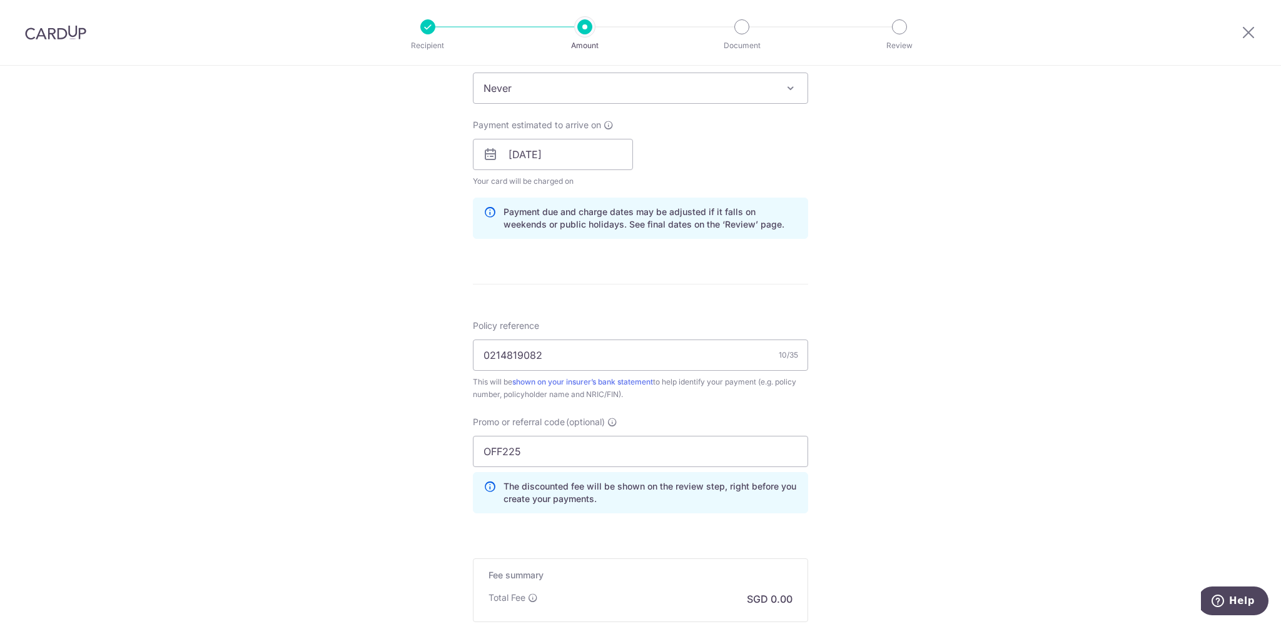
scroll to position [696, 0]
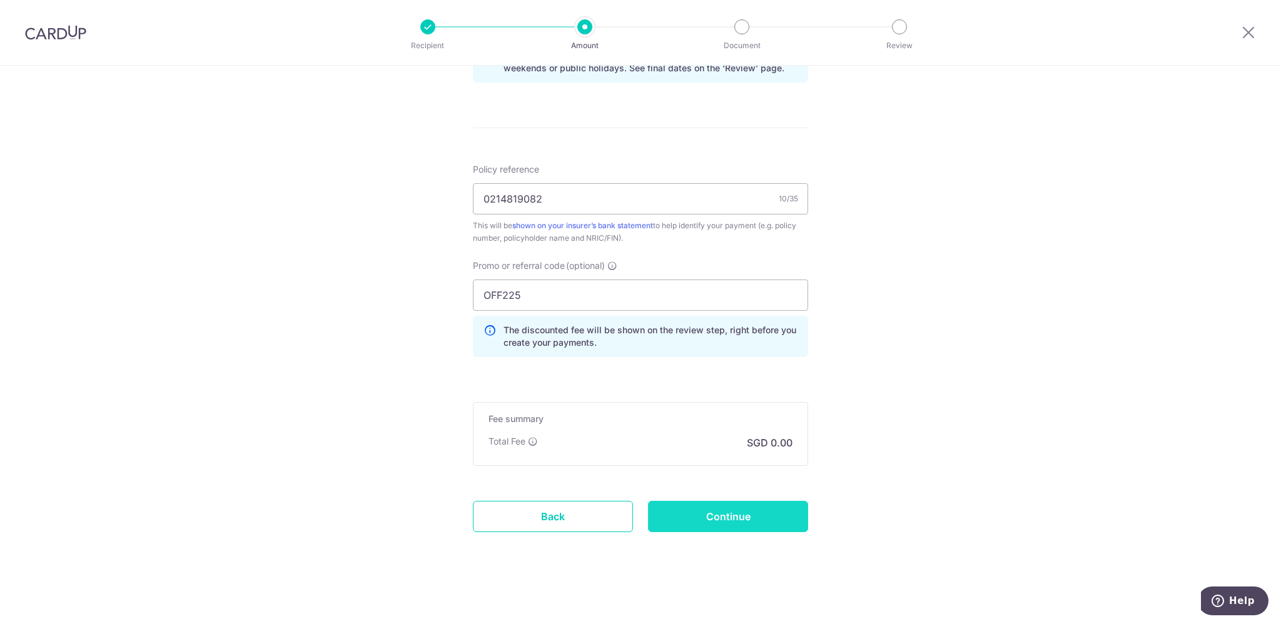
click at [756, 506] on input "Continue" at bounding box center [728, 516] width 160 height 31
type input "Create Schedule"
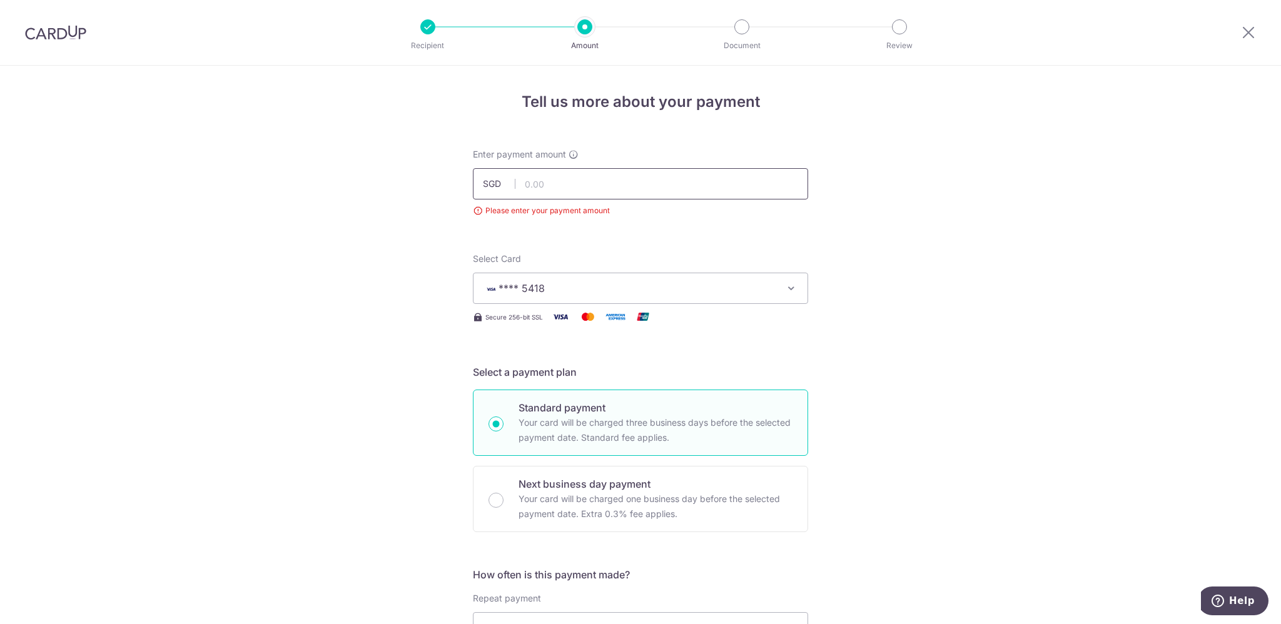
click at [613, 178] on input "text" at bounding box center [640, 183] width 335 height 31
type input "4,825.90"
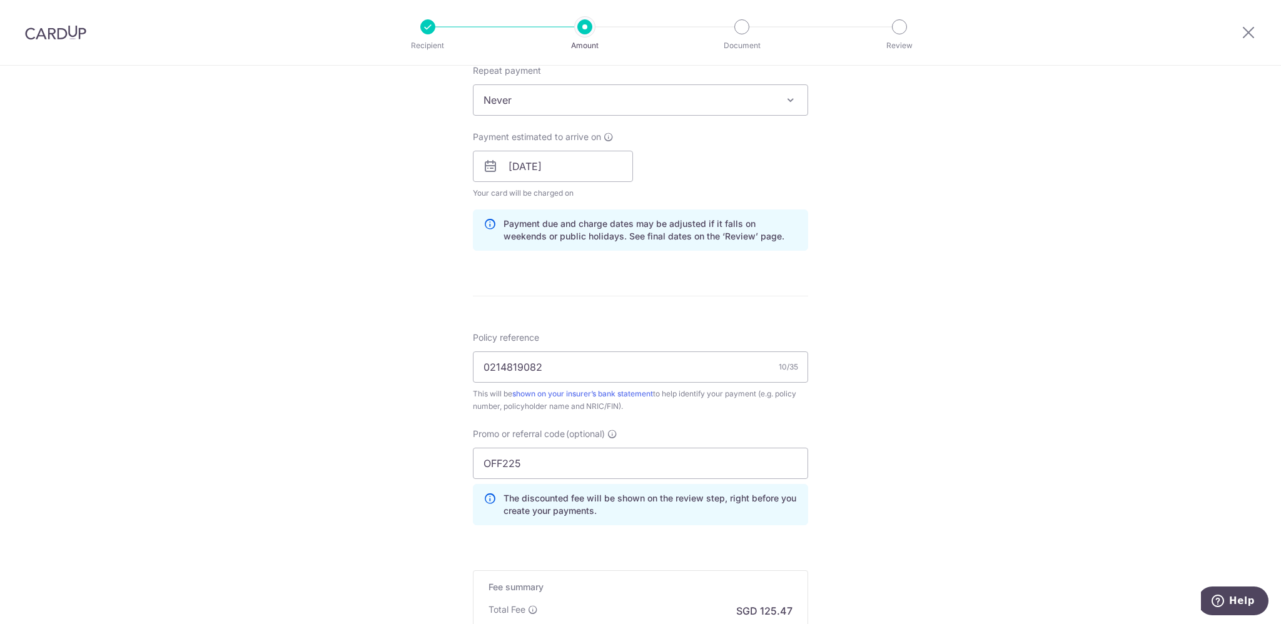
scroll to position [626, 0]
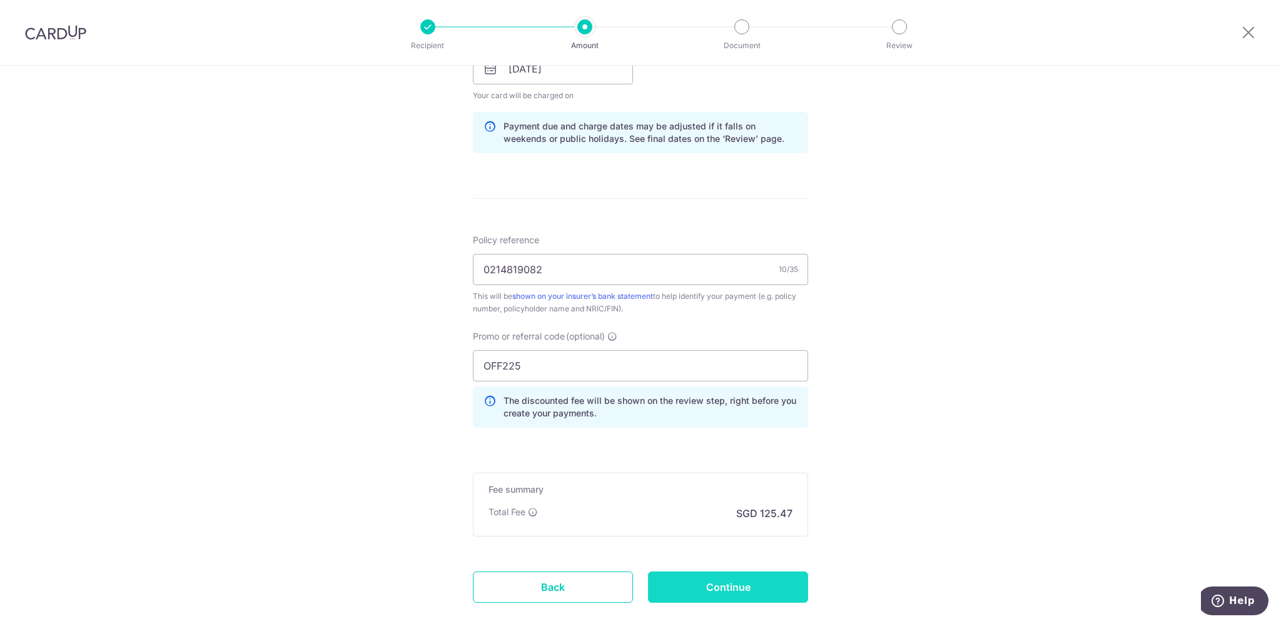
click at [762, 588] on input "Continue" at bounding box center [728, 587] width 160 height 31
type input "Create Schedule"
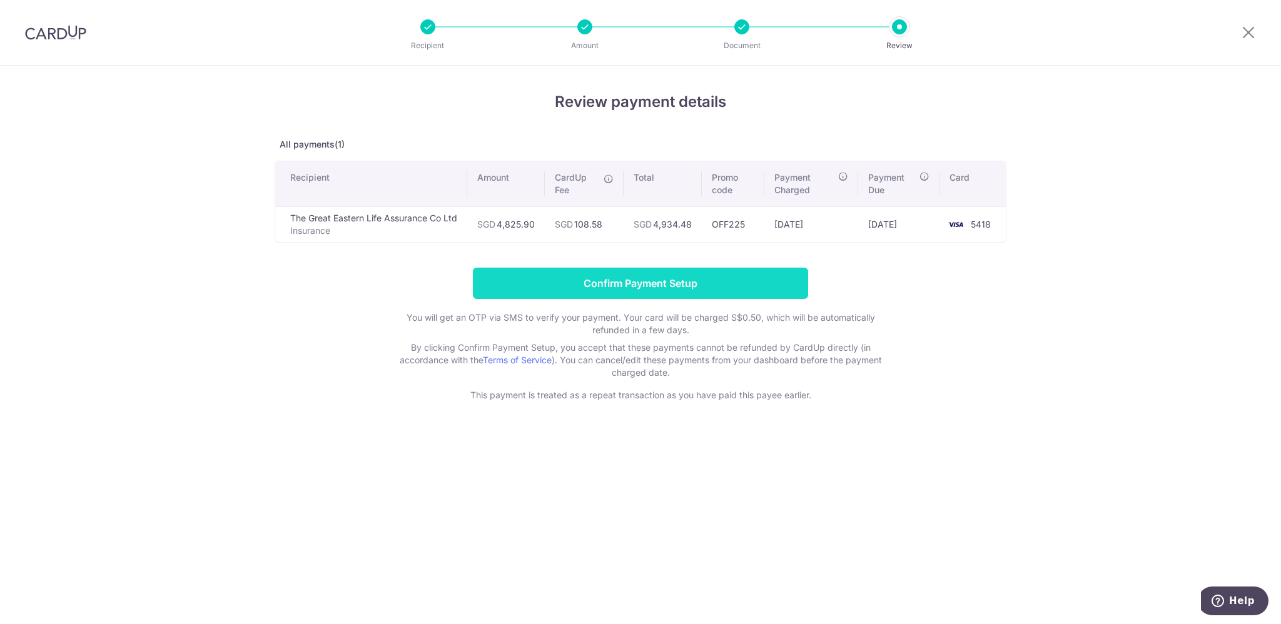
click at [714, 282] on input "Confirm Payment Setup" at bounding box center [640, 283] width 335 height 31
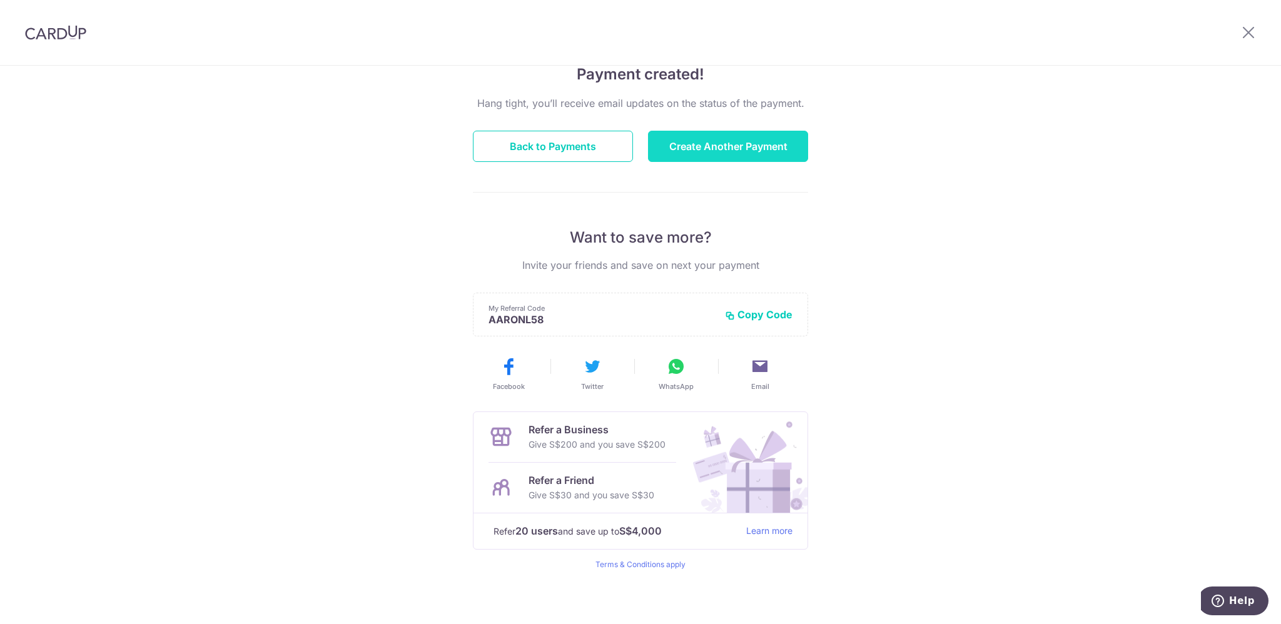
scroll to position [108, 0]
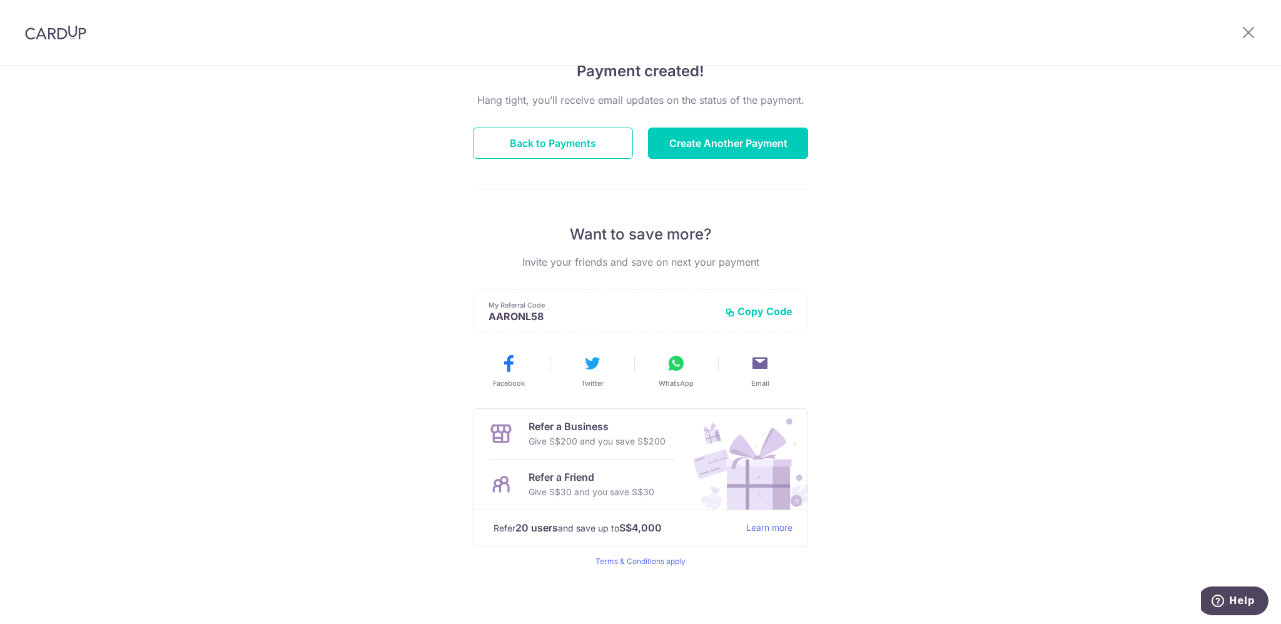
click at [898, 310] on div "Payment created! Hang tight, you’ll receive email updates on the status of the …" at bounding box center [640, 291] width 1281 height 668
click at [586, 148] on button "Back to Payments" at bounding box center [553, 143] width 160 height 31
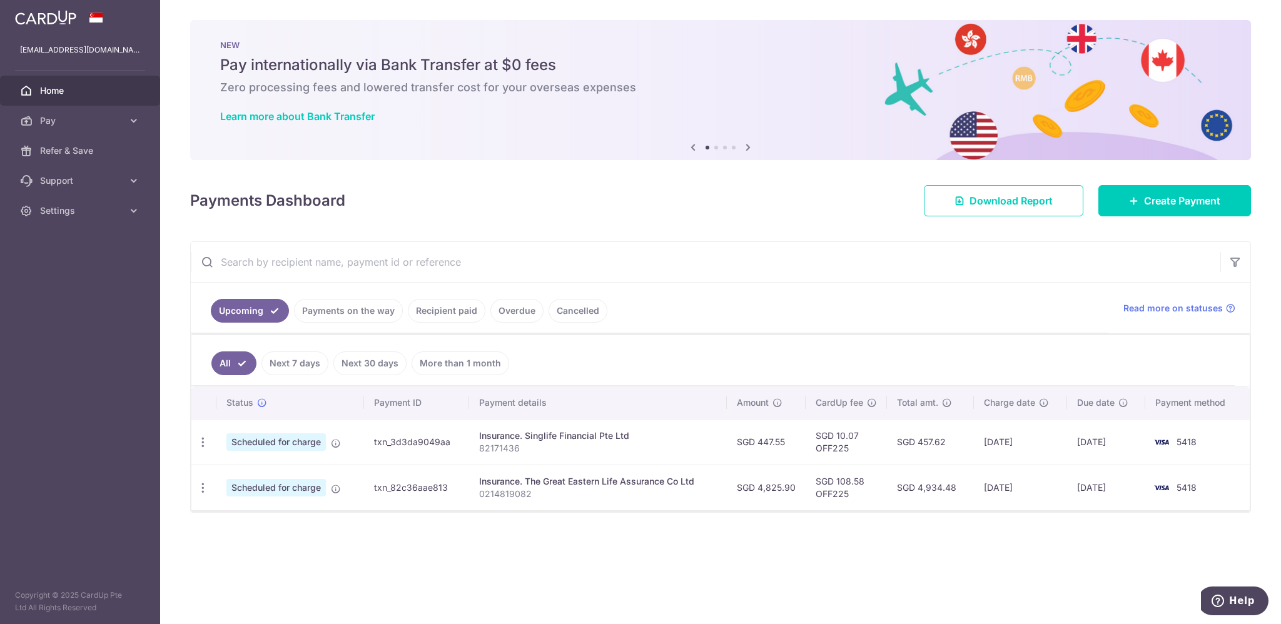
click at [599, 522] on div "× Pause Schedule Pause all future payments in this series Pause just this one p…" at bounding box center [720, 312] width 1121 height 624
